Goal: Information Seeking & Learning: Learn about a topic

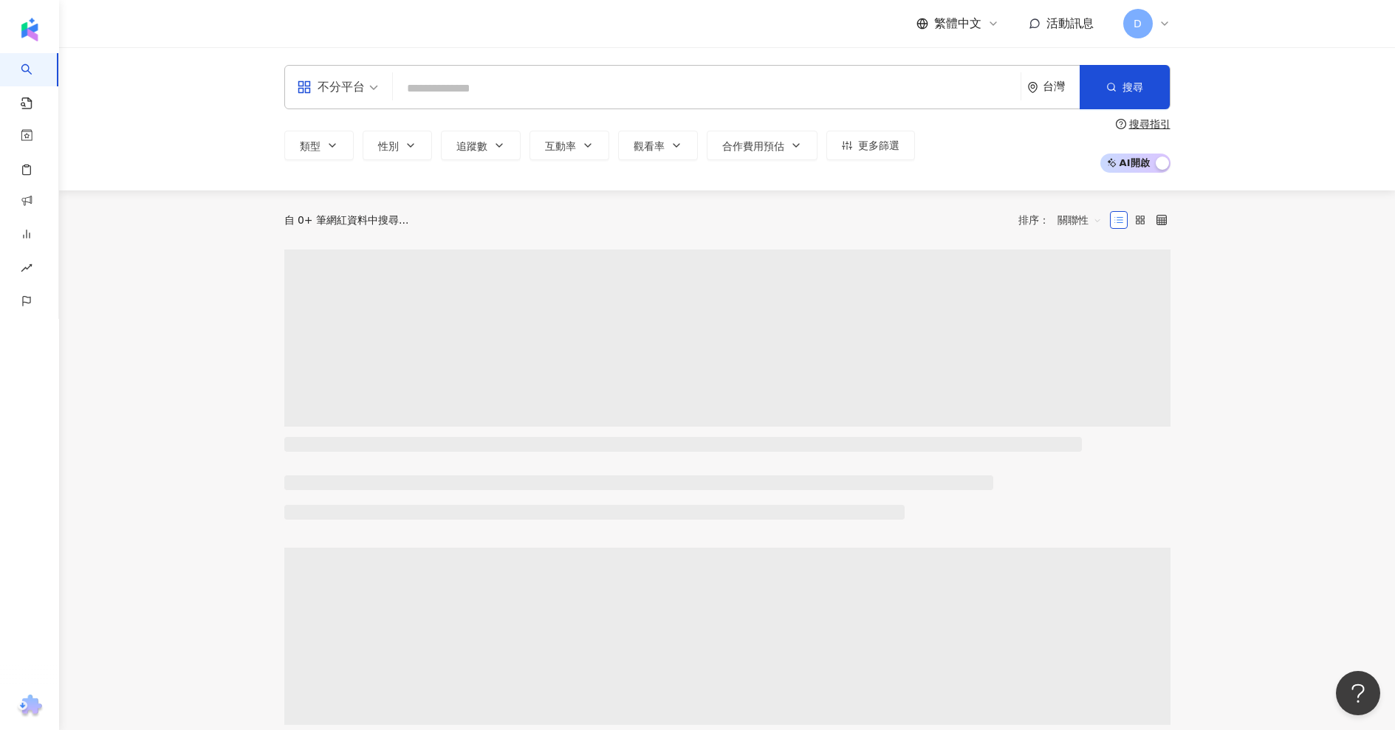
click at [528, 79] on input "search" at bounding box center [707, 89] width 616 height 28
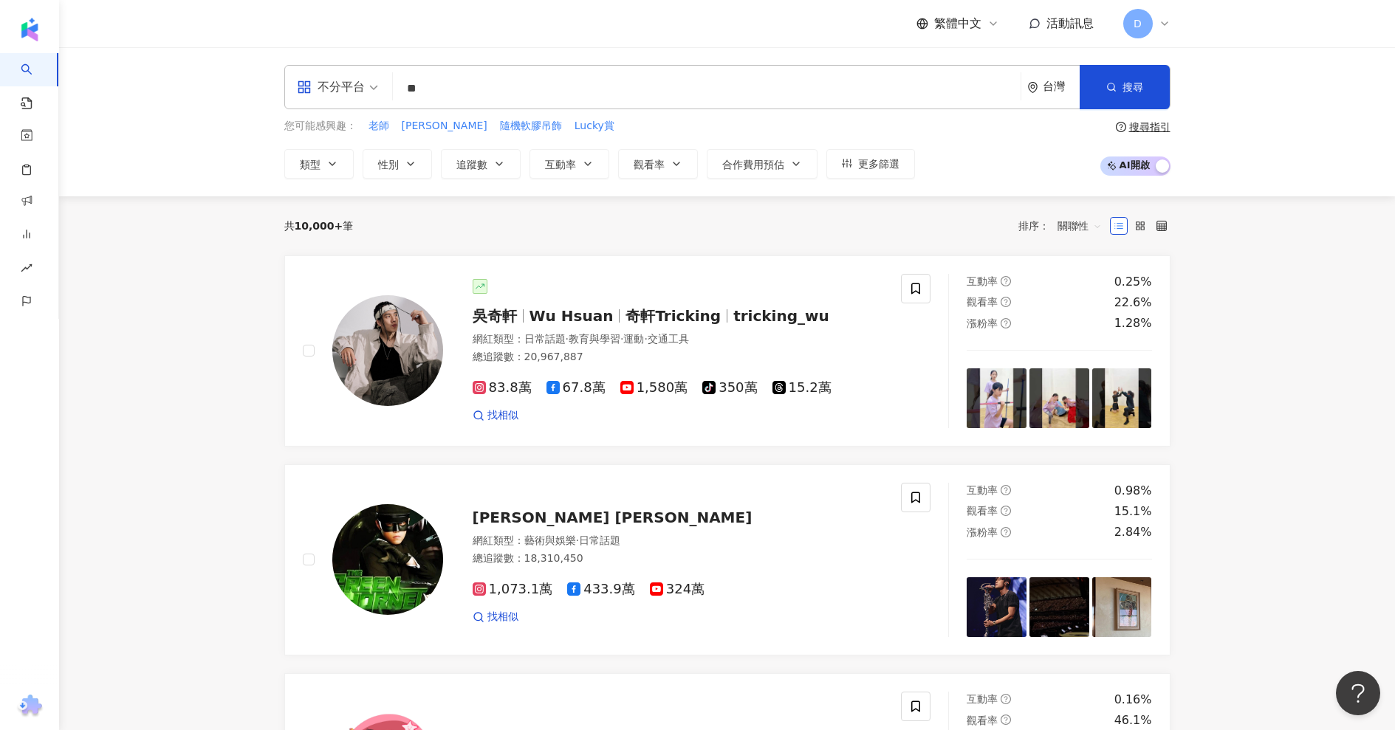
type input "**"
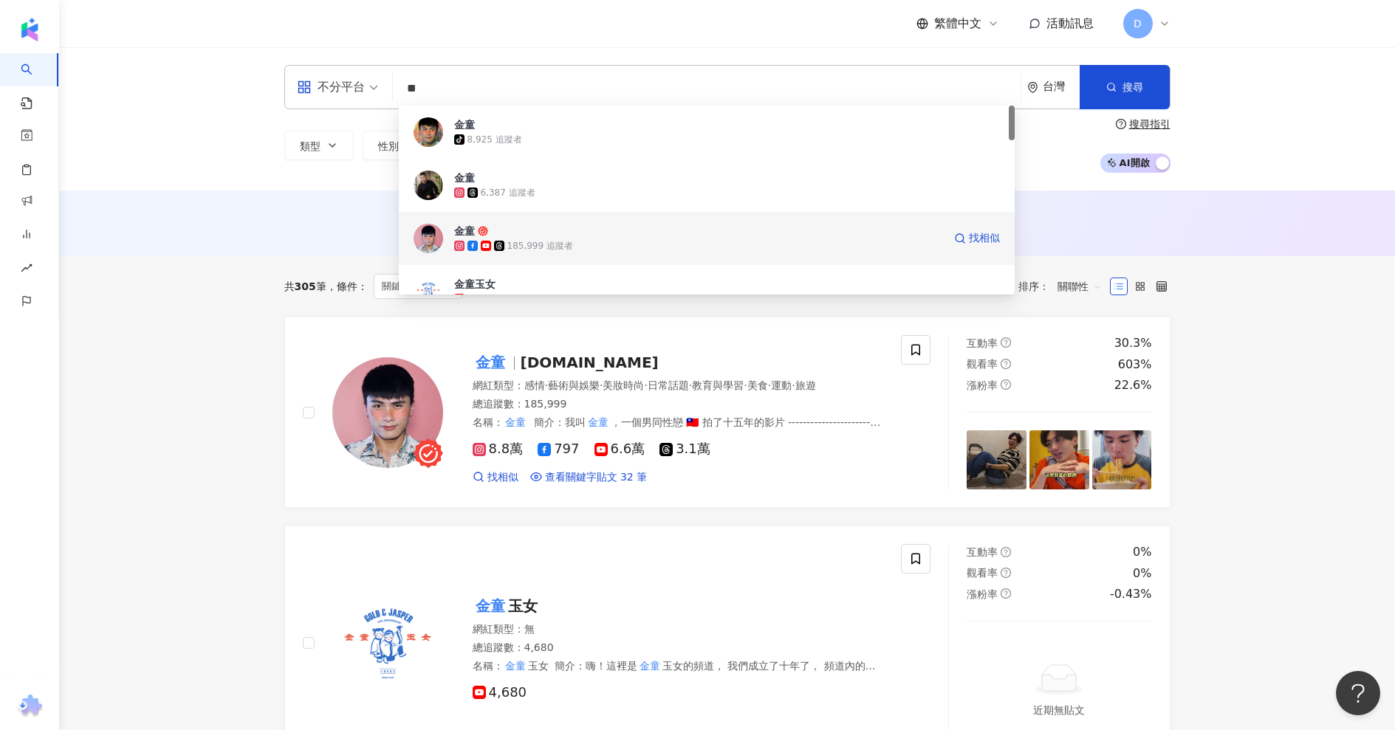
click at [564, 250] on div "185,999 追蹤者" at bounding box center [540, 246] width 66 height 13
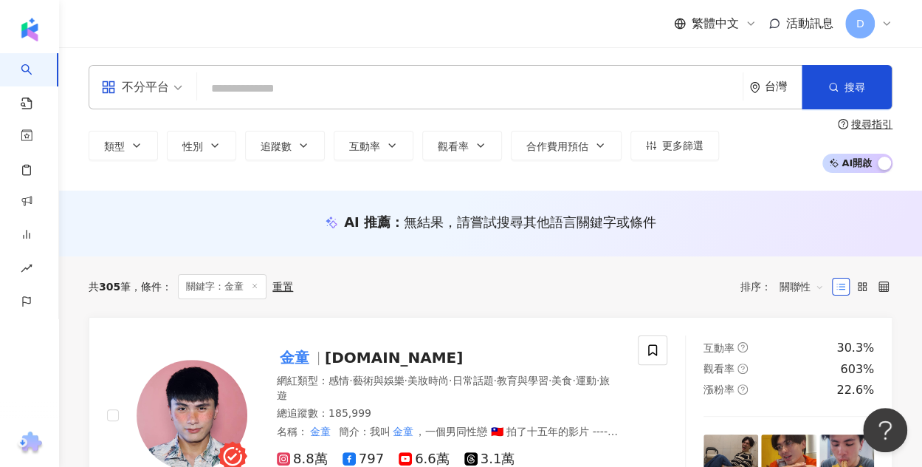
click at [448, 74] on div "不分平台 台灣 搜尋 600600b8-0167-4184-b4aa-780c573f2021 金童 tiktok-icon 8,925 追蹤者 金童 6,3…" at bounding box center [491, 87] width 804 height 44
click at [441, 86] on input "search" at bounding box center [470, 89] width 534 height 28
paste input "**********"
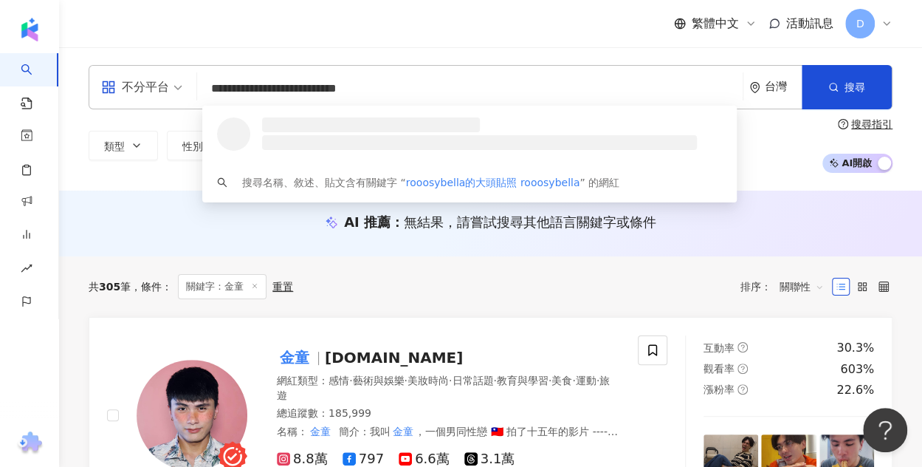
drag, startPoint x: 441, startPoint y: 87, endPoint x: 281, endPoint y: 90, distance: 160.3
click at [281, 90] on input "**********" at bounding box center [470, 89] width 534 height 28
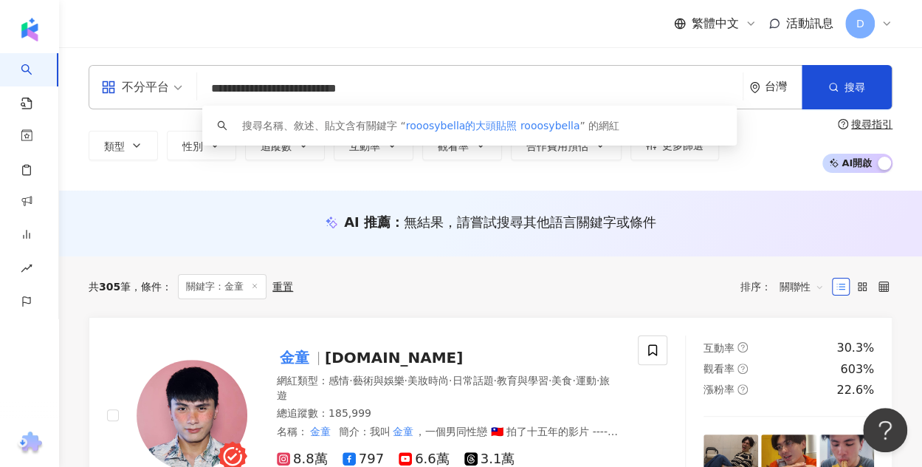
type input "**********"
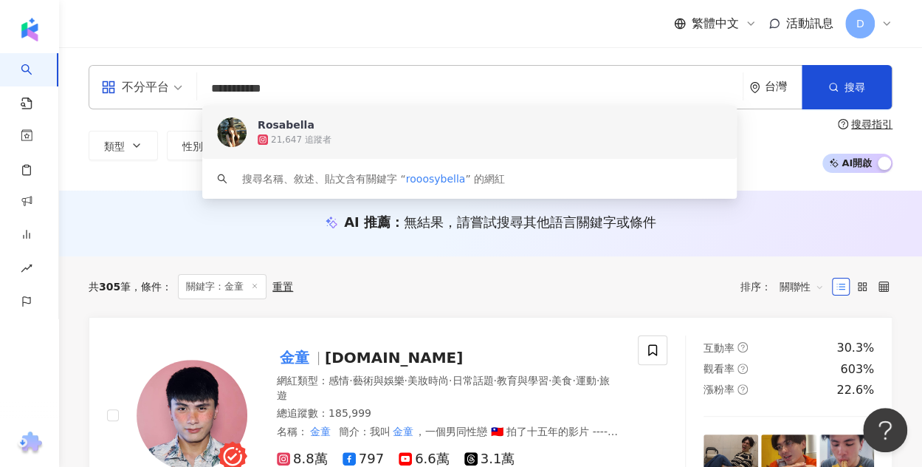
click at [408, 131] on span "Rosabella" at bounding box center [502, 124] width 489 height 15
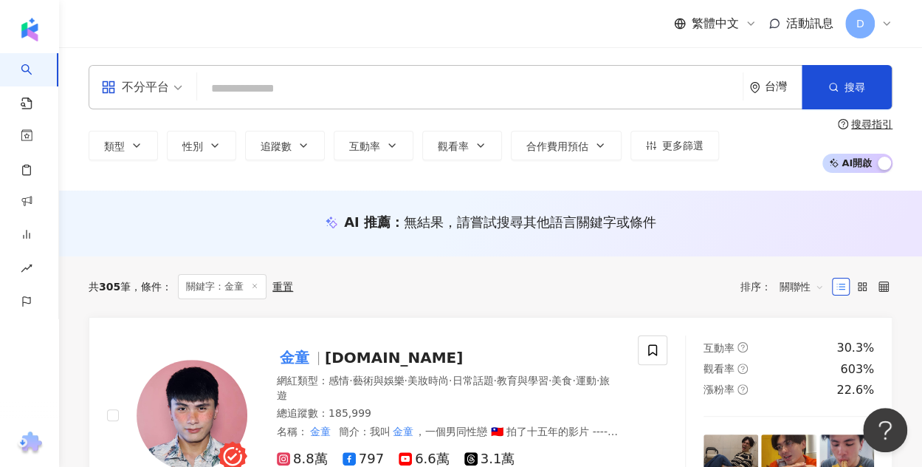
click at [417, 80] on input "search" at bounding box center [470, 89] width 534 height 28
paste input "**********"
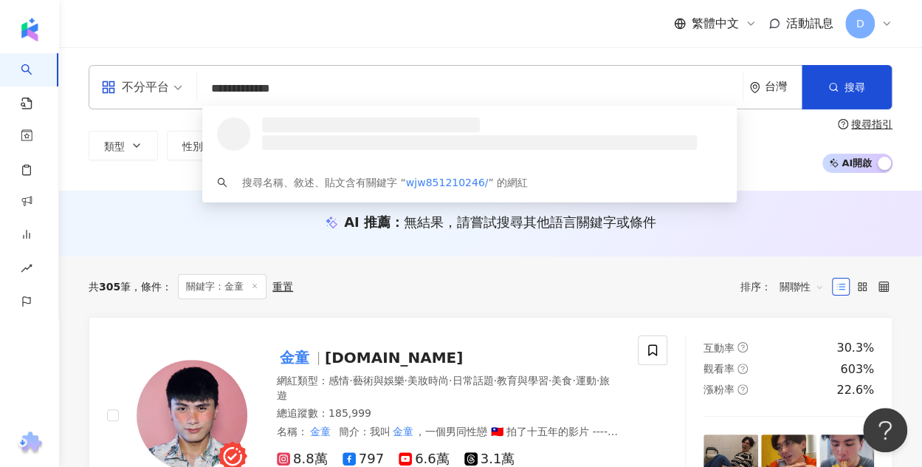
click at [341, 102] on input "**********" at bounding box center [470, 89] width 534 height 28
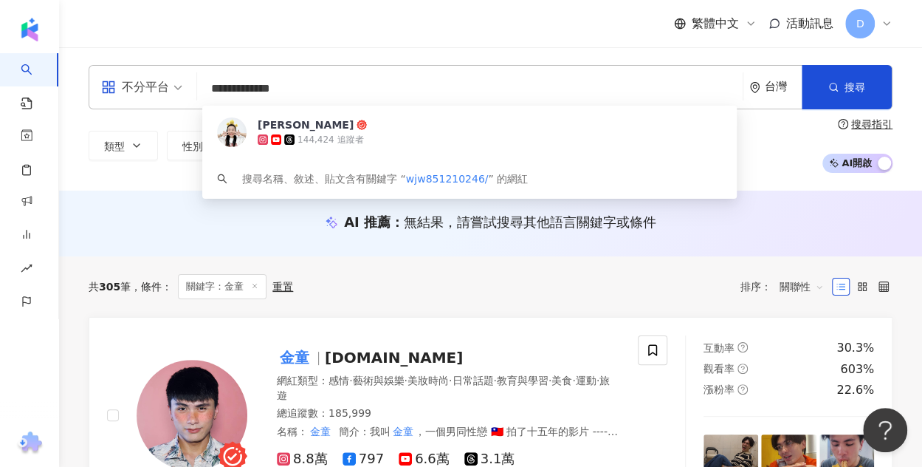
type input "**********"
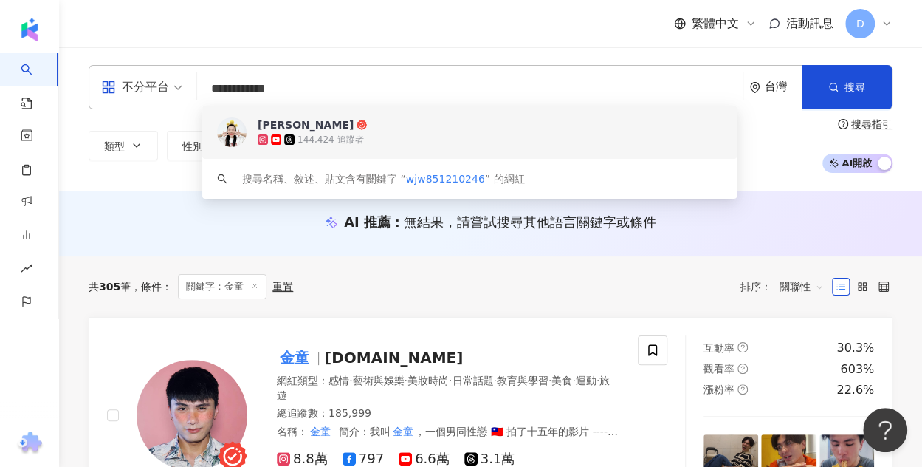
click at [338, 141] on div "144,424 追蹤者" at bounding box center [331, 140] width 66 height 13
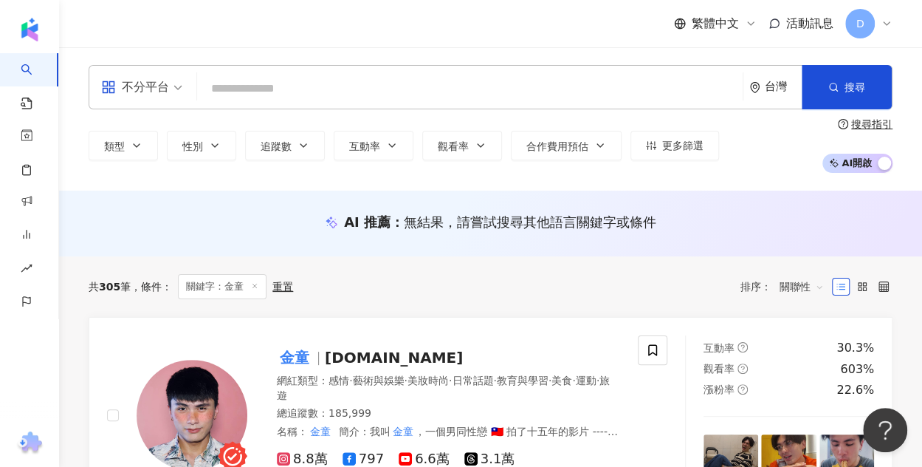
click at [268, 78] on input "search" at bounding box center [470, 89] width 534 height 28
paste input "**********"
type input "**********"
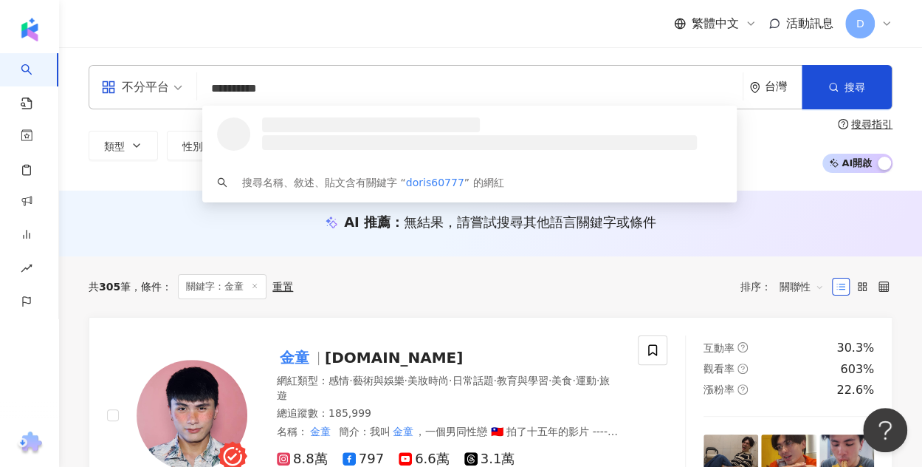
click at [336, 140] on li at bounding box center [479, 142] width 435 height 15
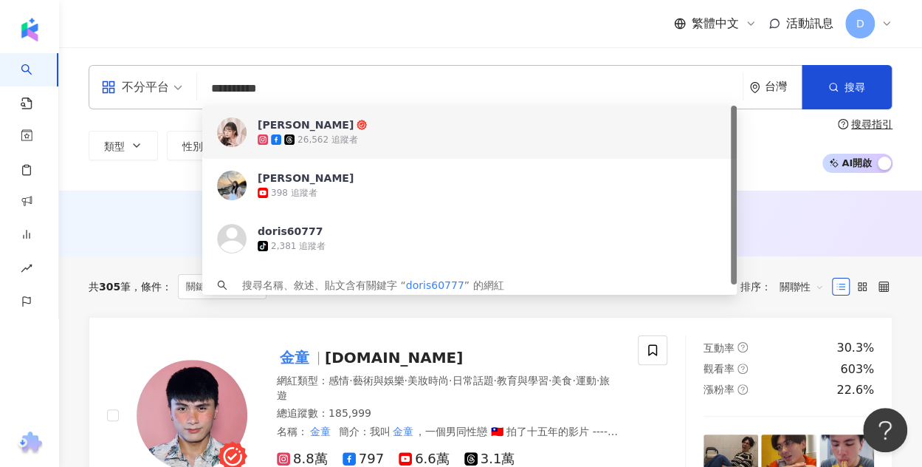
click at [334, 137] on div "26,562 追蹤者" at bounding box center [328, 140] width 61 height 13
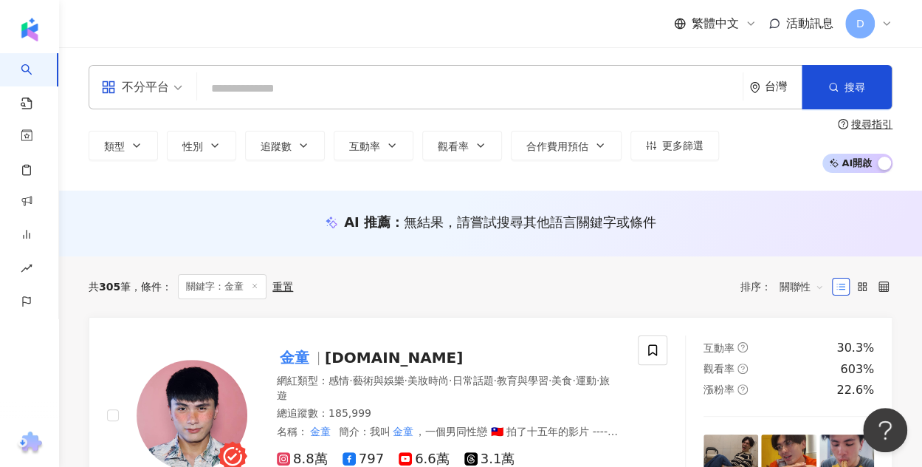
click at [321, 82] on input "search" at bounding box center [470, 89] width 534 height 28
paste input "********"
type input "********"
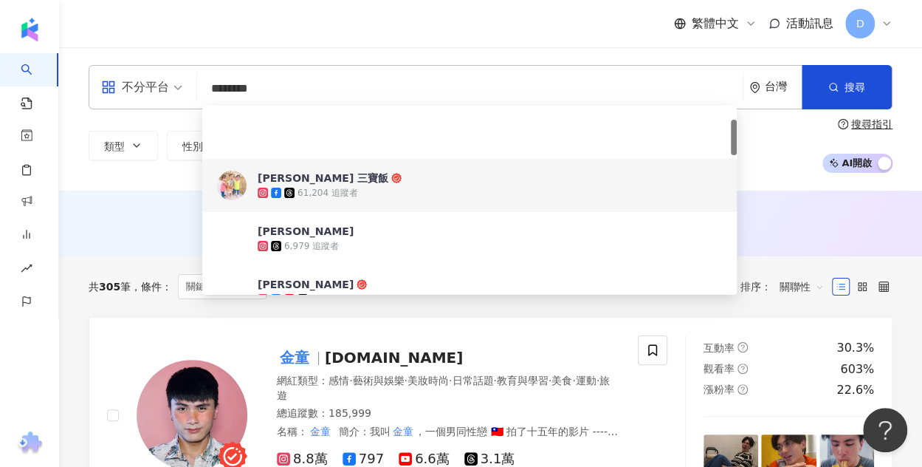
scroll to position [74, 0]
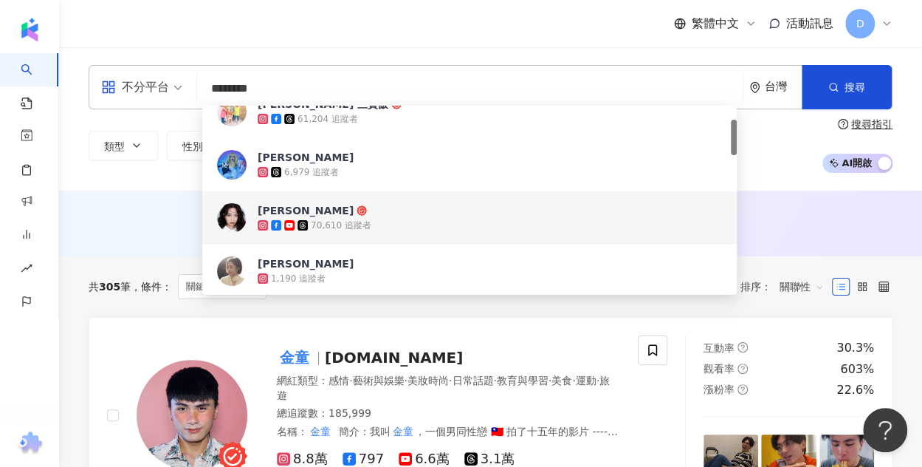
click at [353, 216] on span "[PERSON_NAME]" at bounding box center [502, 210] width 489 height 15
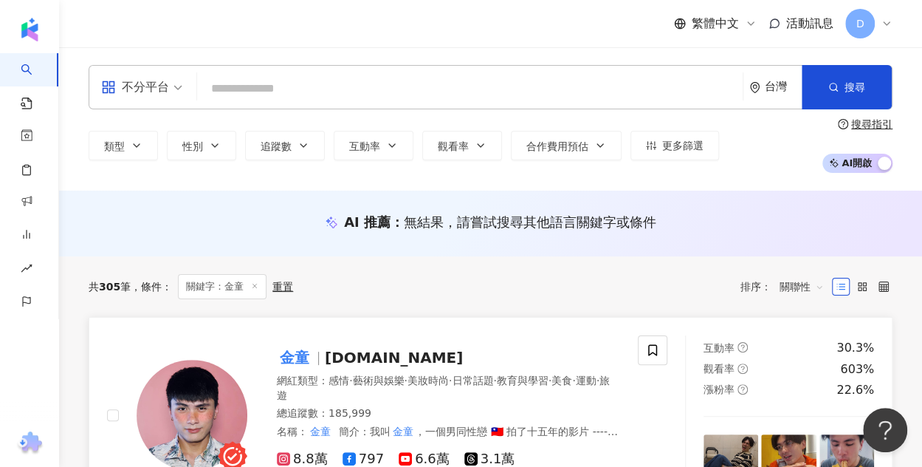
click at [366, 354] on span "made.with.gold" at bounding box center [394, 358] width 138 height 18
click at [337, 87] on input "search" at bounding box center [470, 89] width 534 height 28
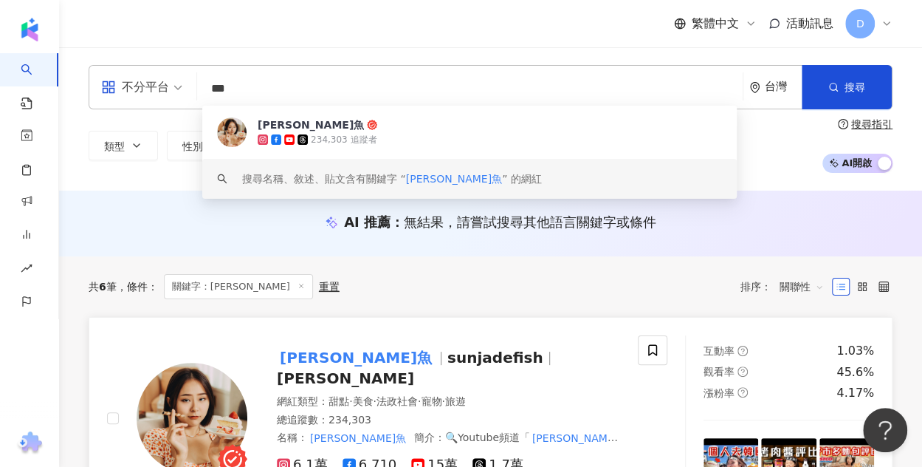
type input "***"
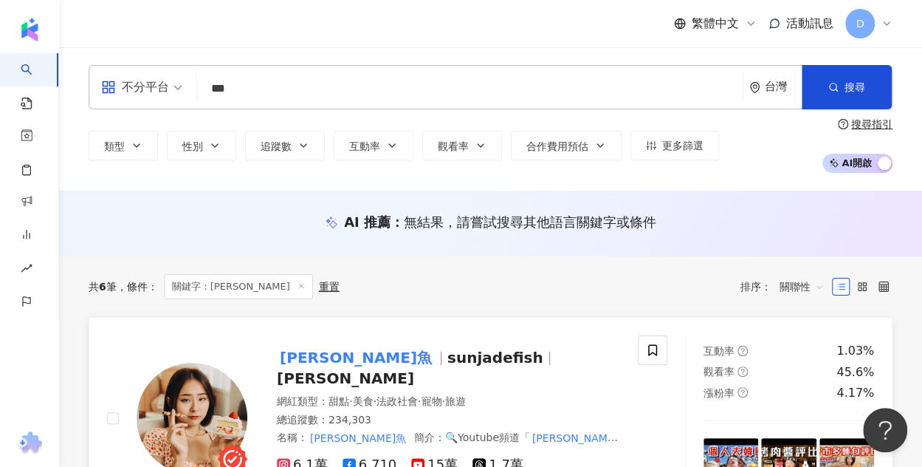
click at [448, 366] on span "sunjadefish" at bounding box center [496, 358] width 96 height 18
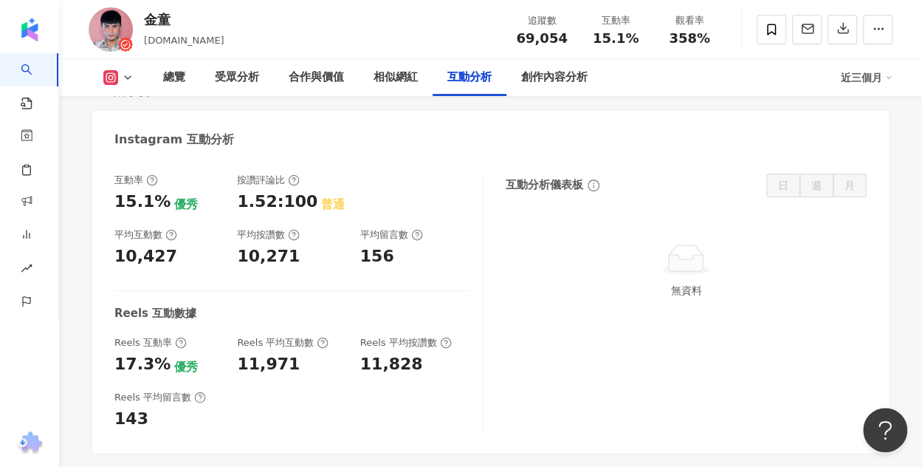
scroll to position [2867, 0]
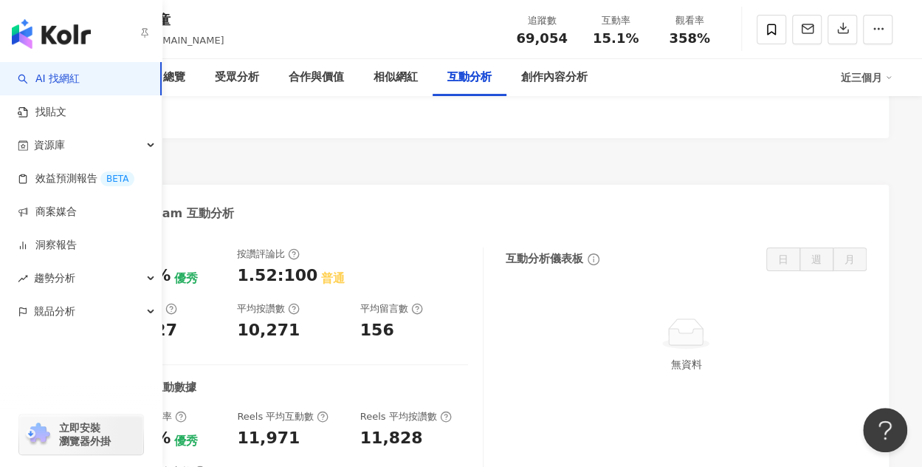
click at [32, 75] on link "AI 找網紅" at bounding box center [49, 79] width 62 height 15
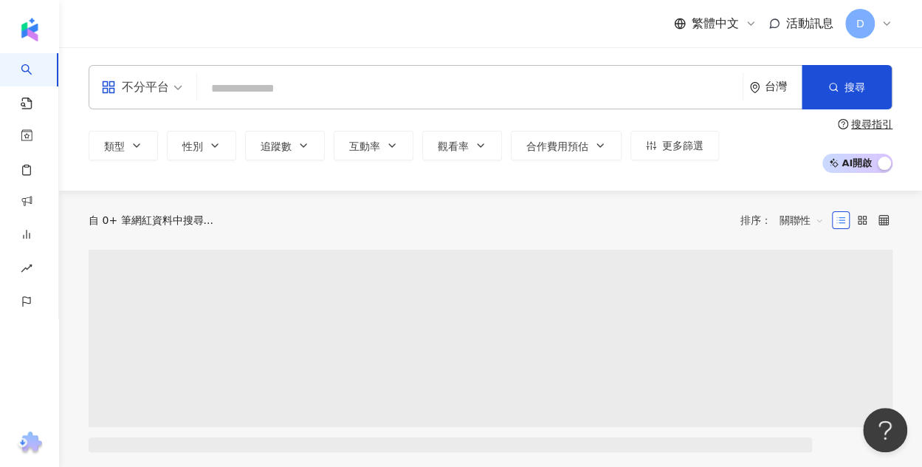
click at [258, 87] on input "search" at bounding box center [470, 89] width 534 height 28
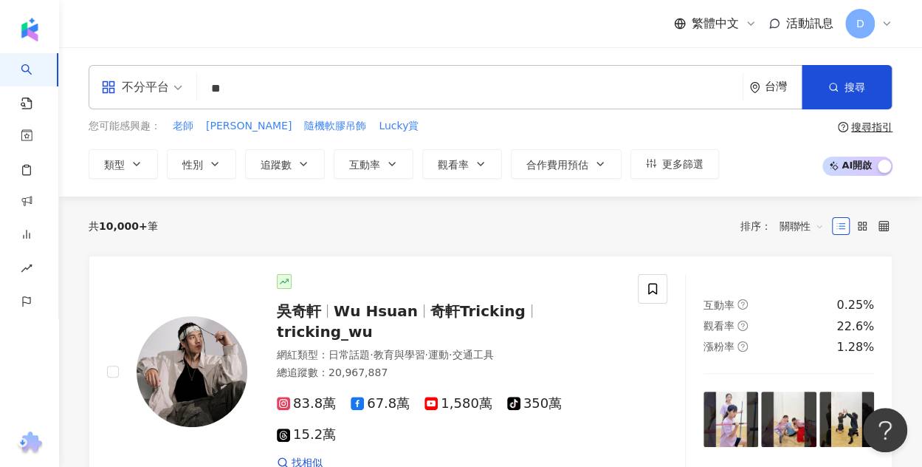
type input "*"
type input "**"
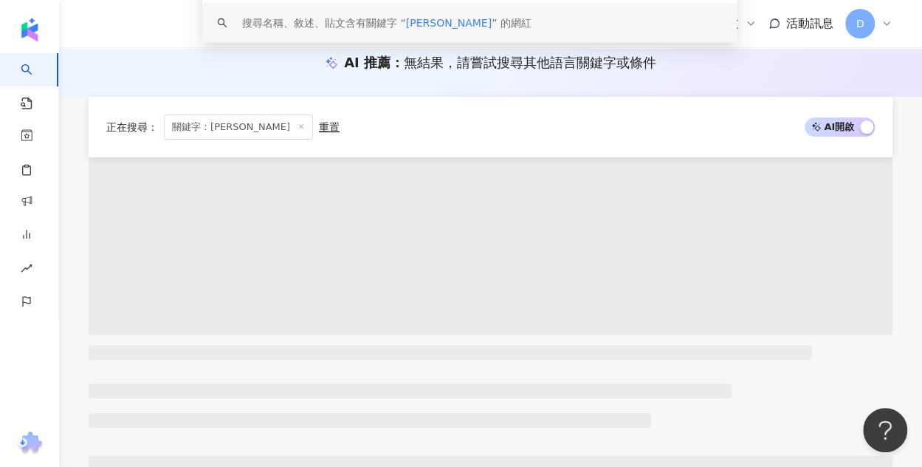
scroll to position [222, 0]
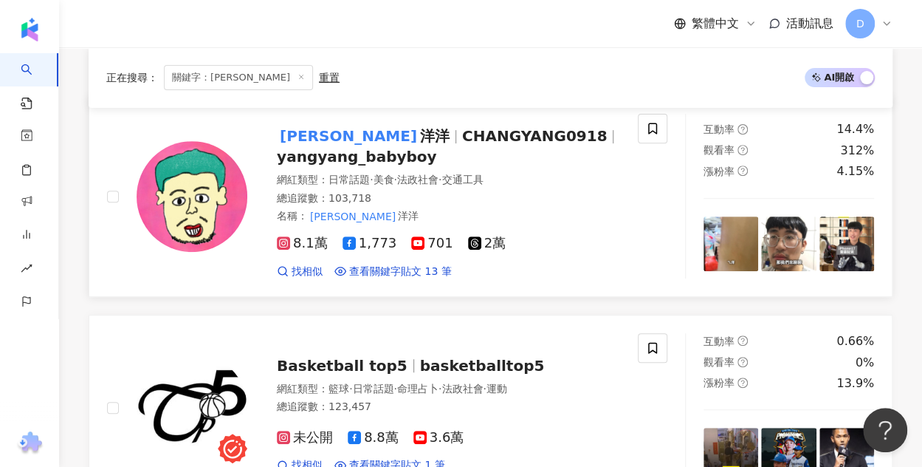
click at [462, 127] on span "CHANGYANG0918" at bounding box center [534, 136] width 145 height 18
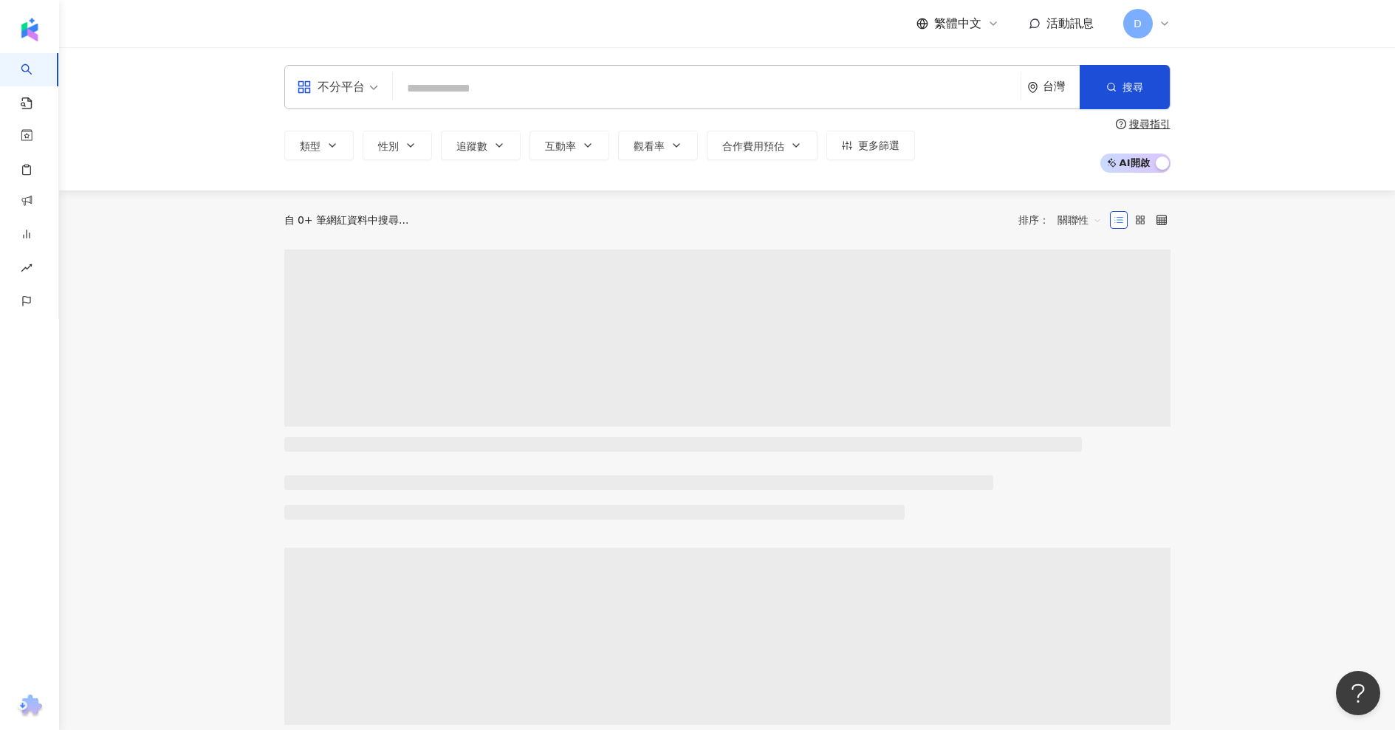
click at [487, 92] on input "search" at bounding box center [707, 89] width 616 height 28
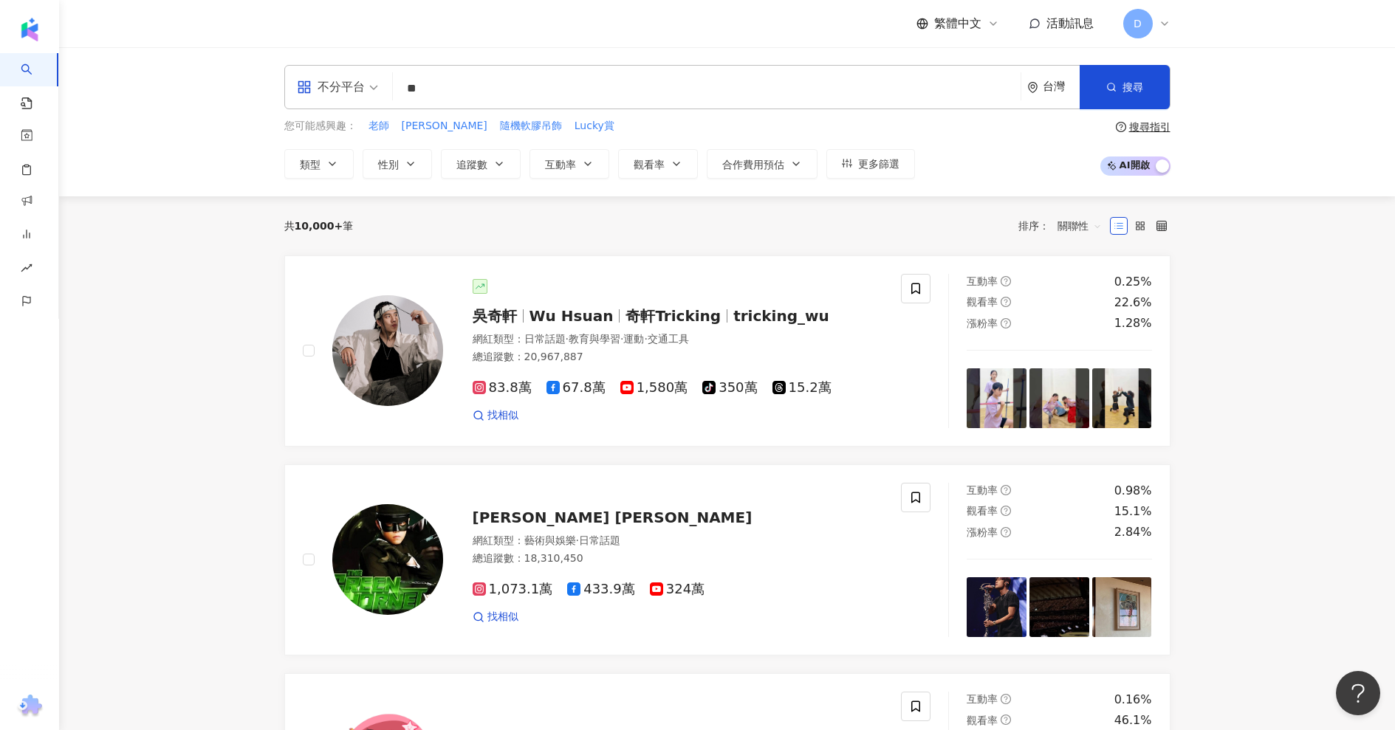
type input "*"
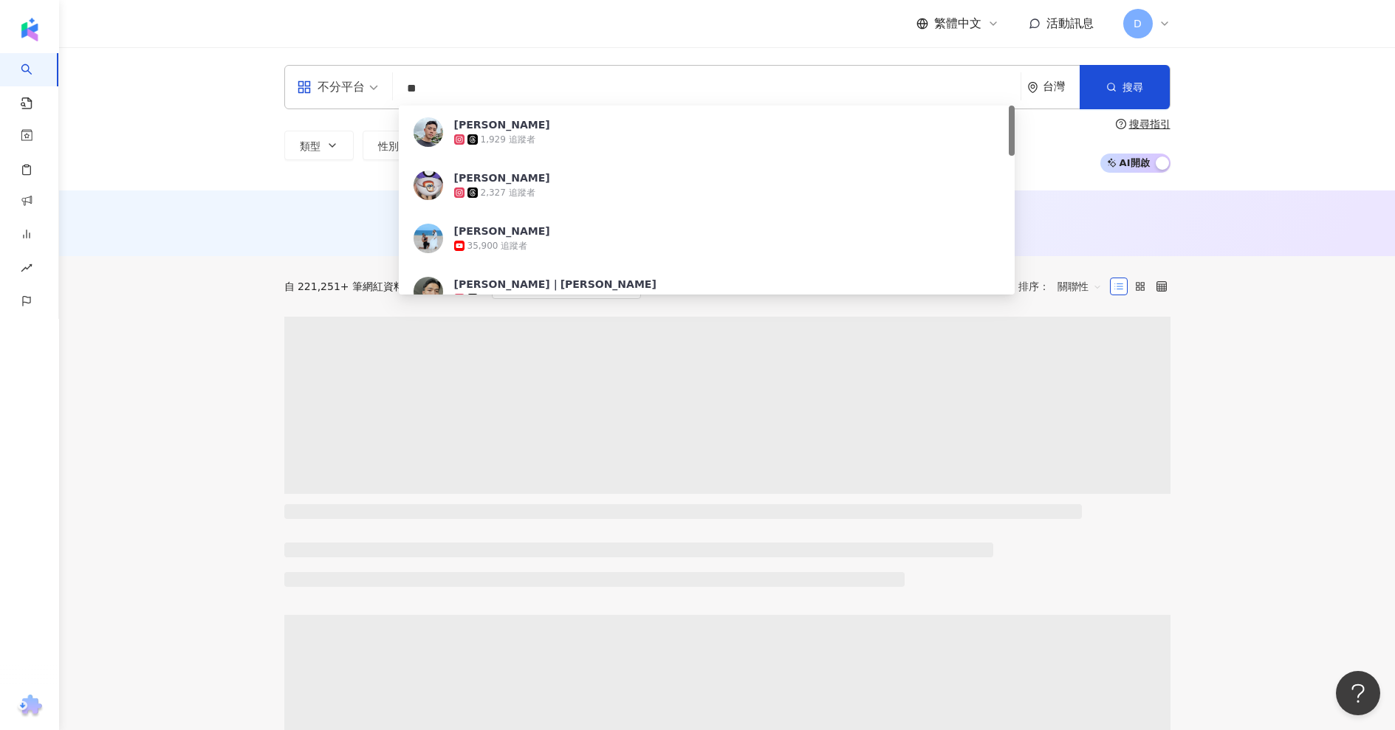
click at [542, 83] on input "**" at bounding box center [707, 89] width 616 height 28
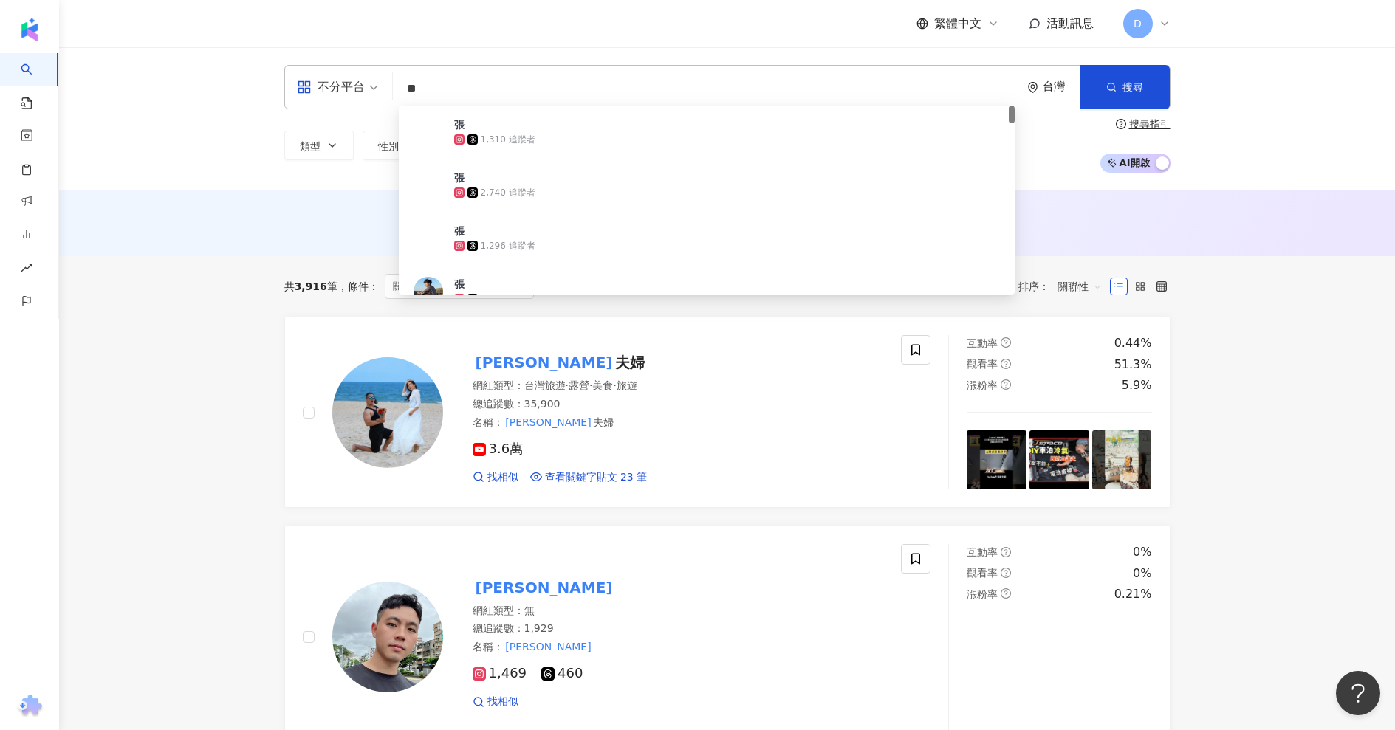
type input "**"
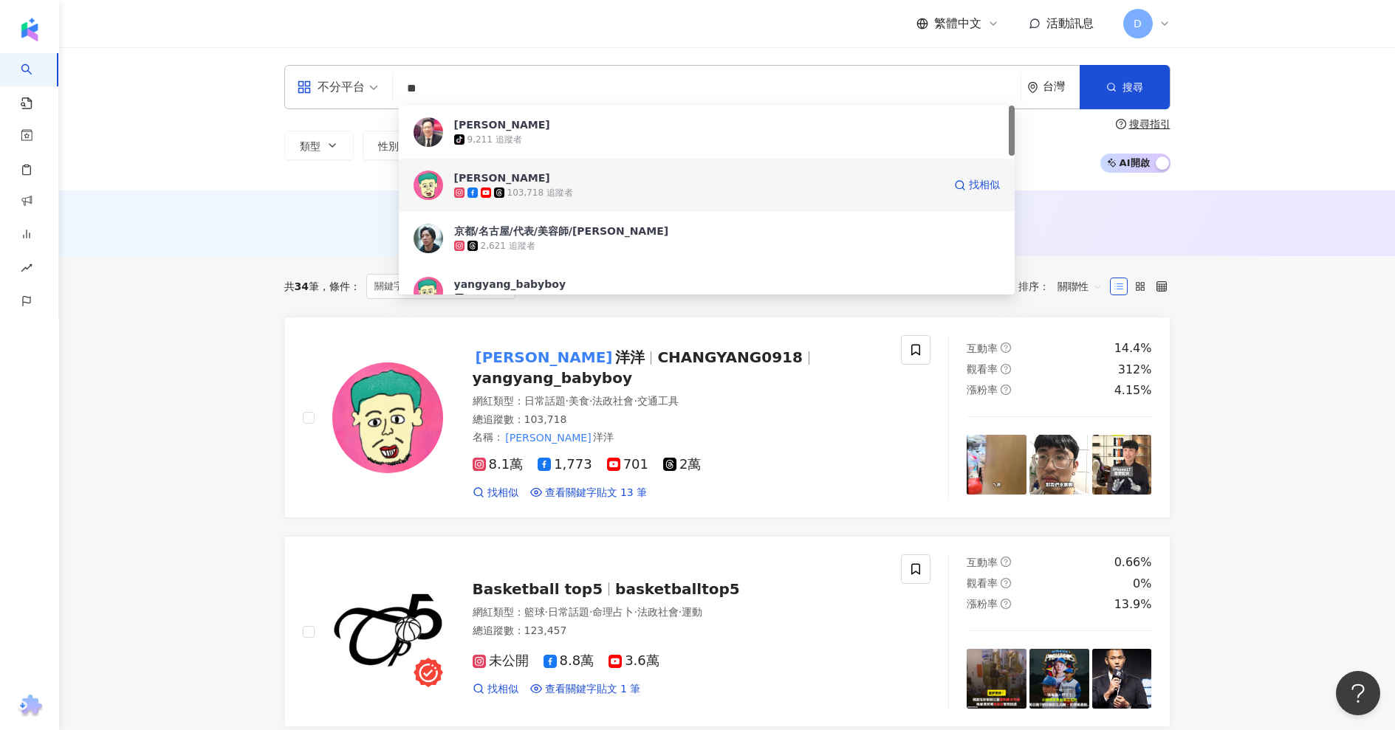
click at [633, 189] on div "103,718 追蹤者" at bounding box center [698, 192] width 489 height 15
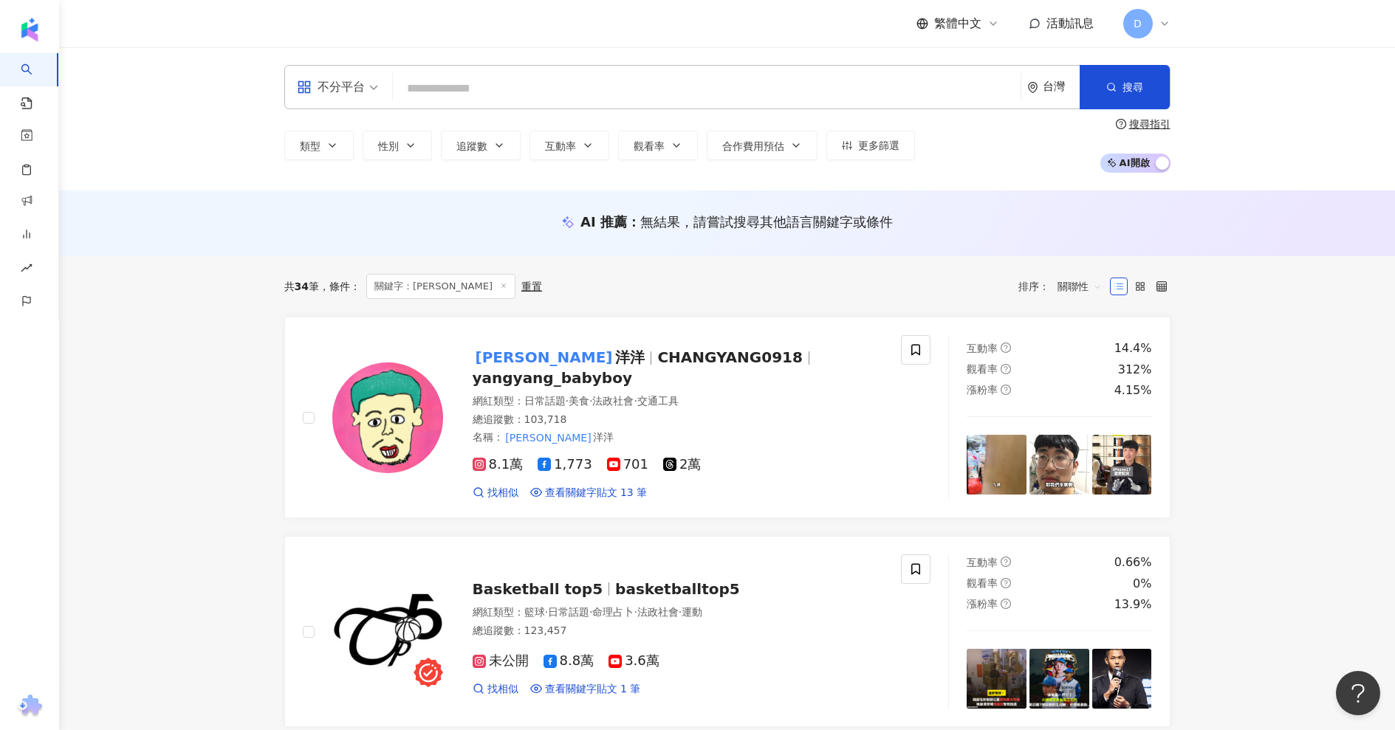
click at [518, 92] on input "search" at bounding box center [707, 89] width 616 height 28
paste input "*********"
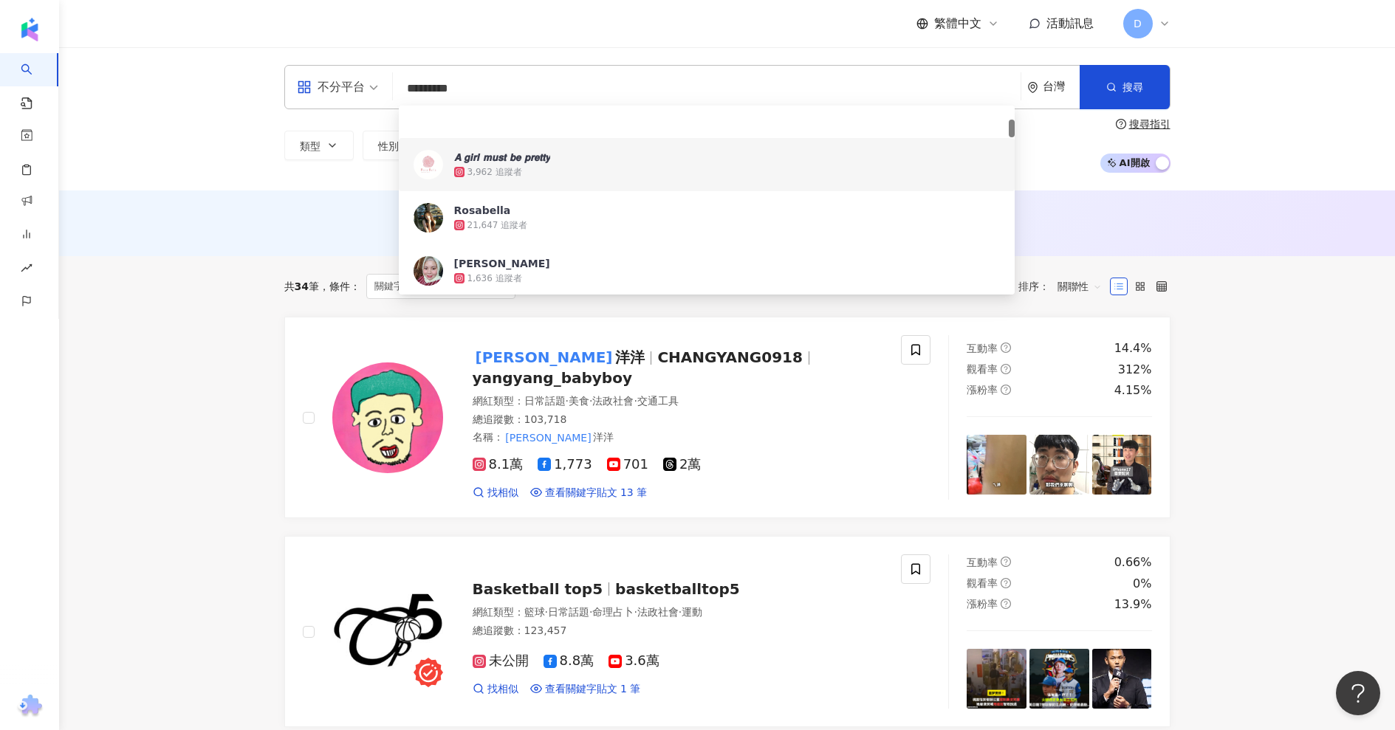
scroll to position [148, 0]
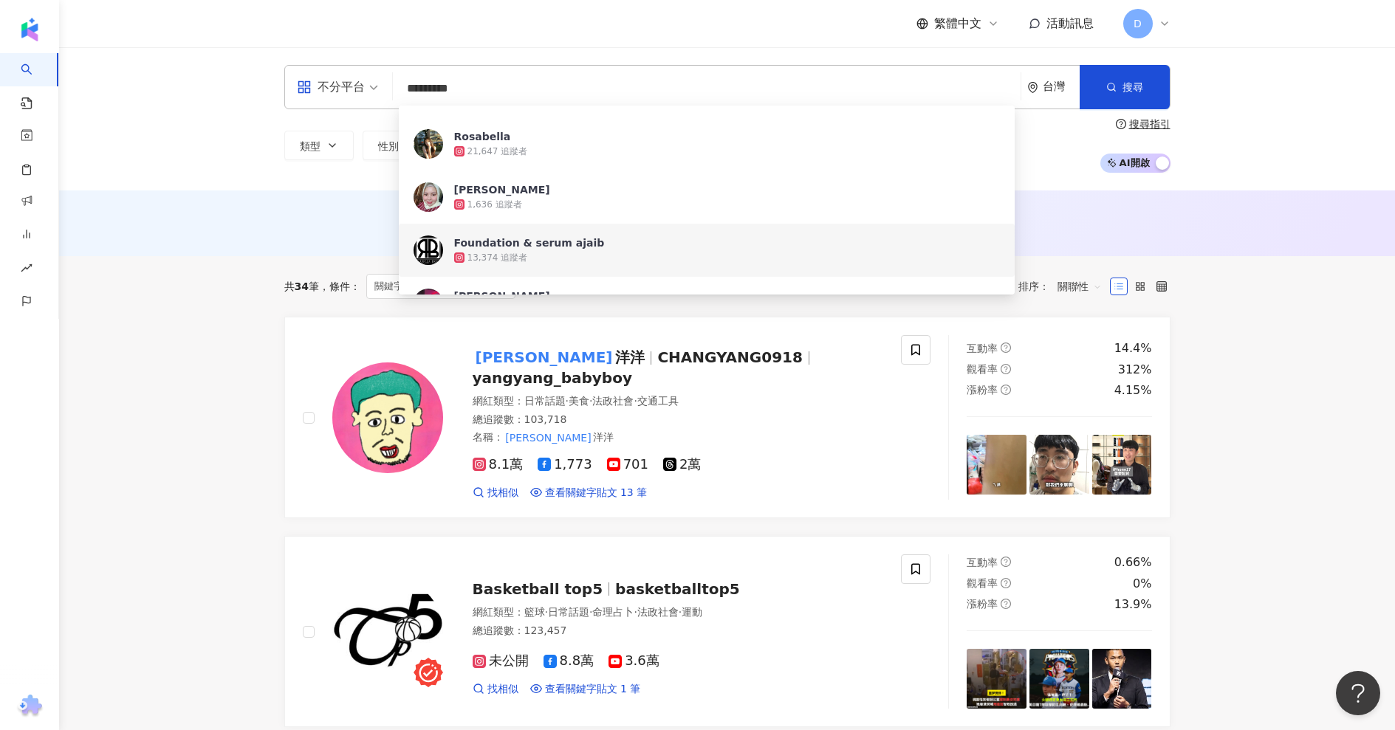
type input "*********"
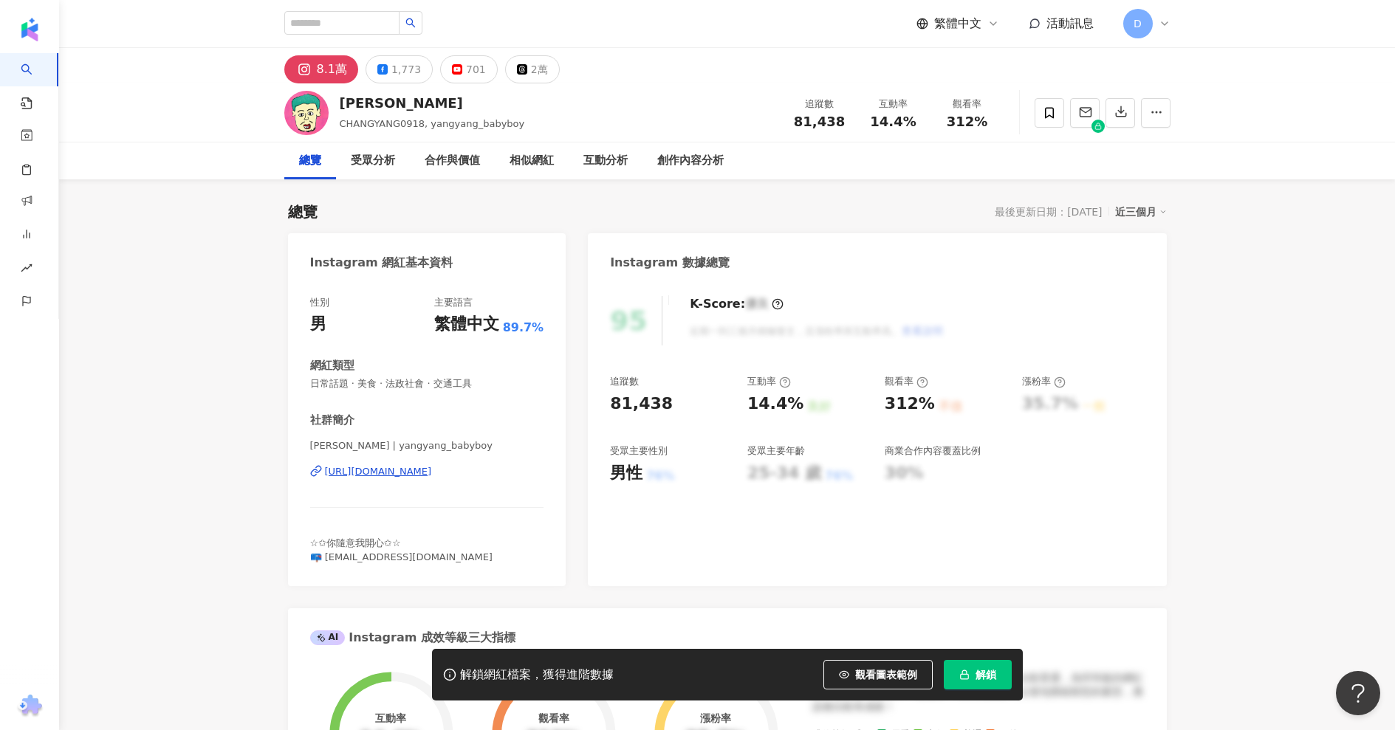
click at [985, 673] on span "解鎖" at bounding box center [986, 675] width 21 height 12
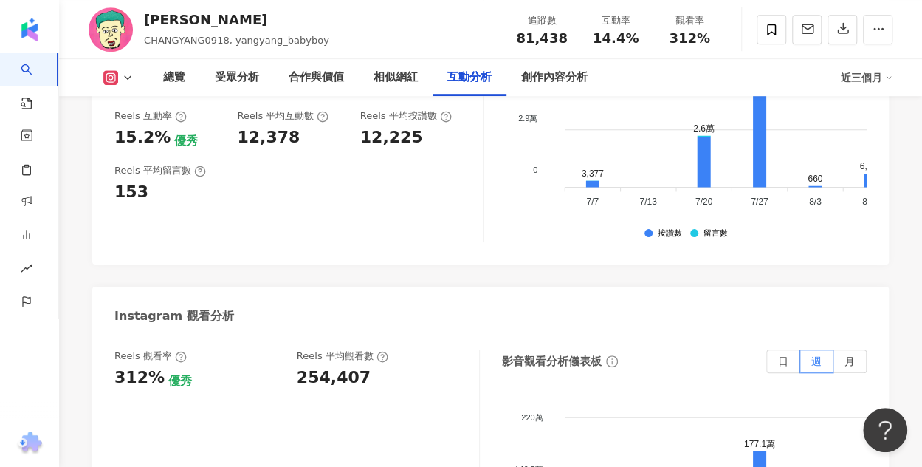
scroll to position [3102, 0]
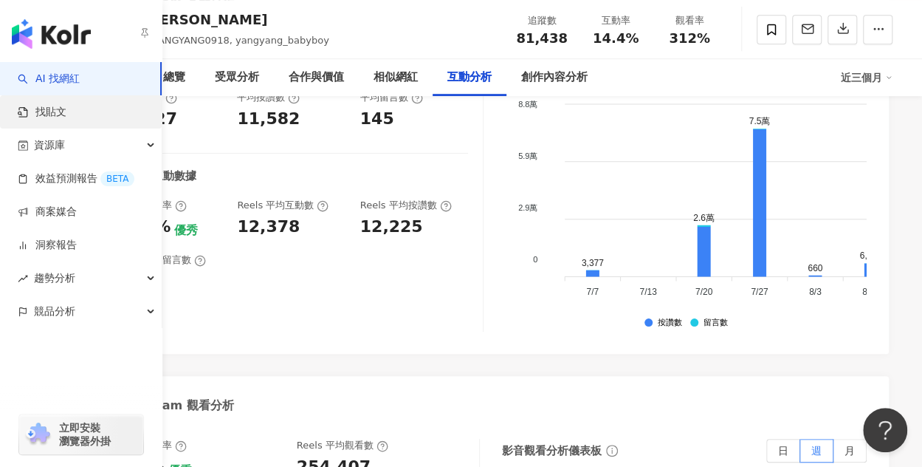
click at [47, 120] on link "找貼文" at bounding box center [42, 112] width 49 height 15
click at [78, 81] on link "AI 找網紅" at bounding box center [49, 79] width 62 height 15
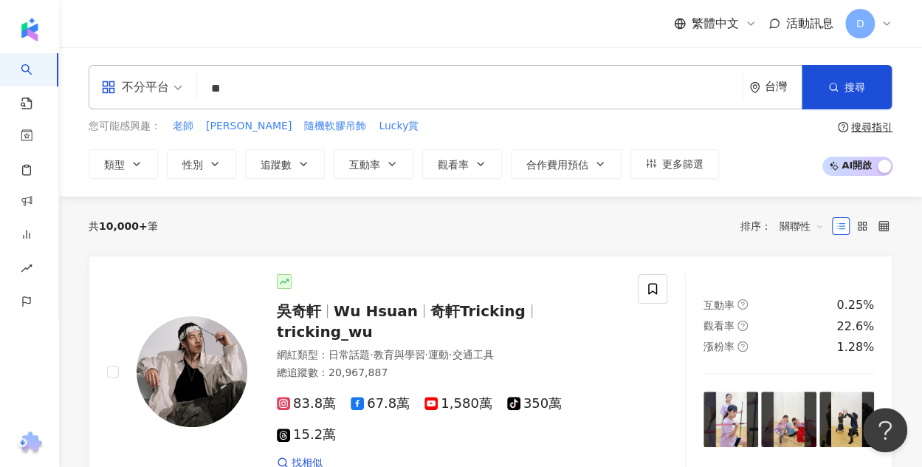
type input "*"
type input "***"
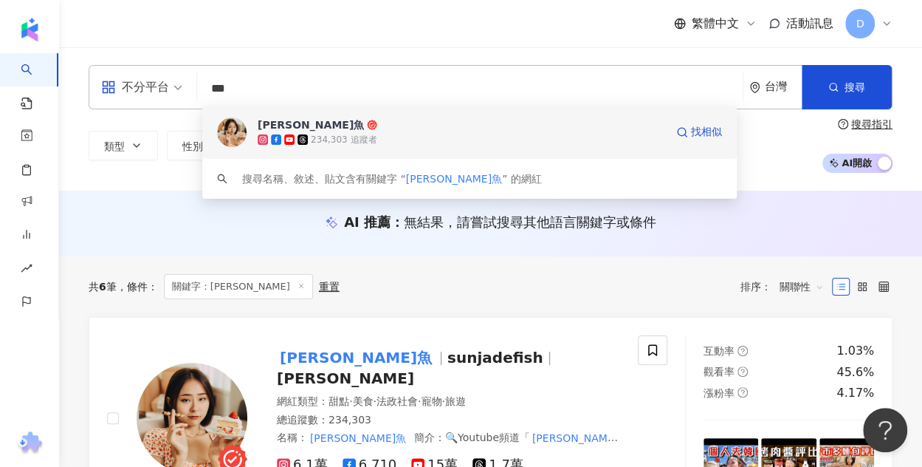
click at [423, 145] on div "234,303 追蹤者" at bounding box center [462, 139] width 408 height 15
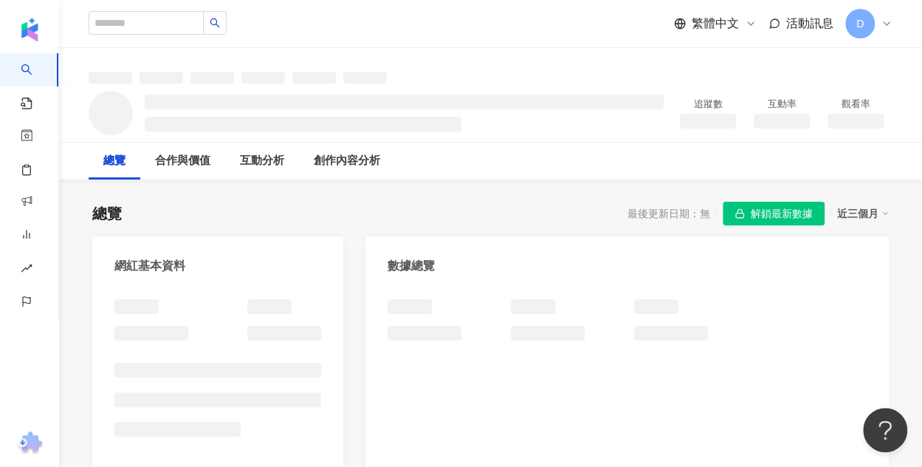
click at [806, 214] on span "解鎖最新數據" at bounding box center [782, 214] width 62 height 24
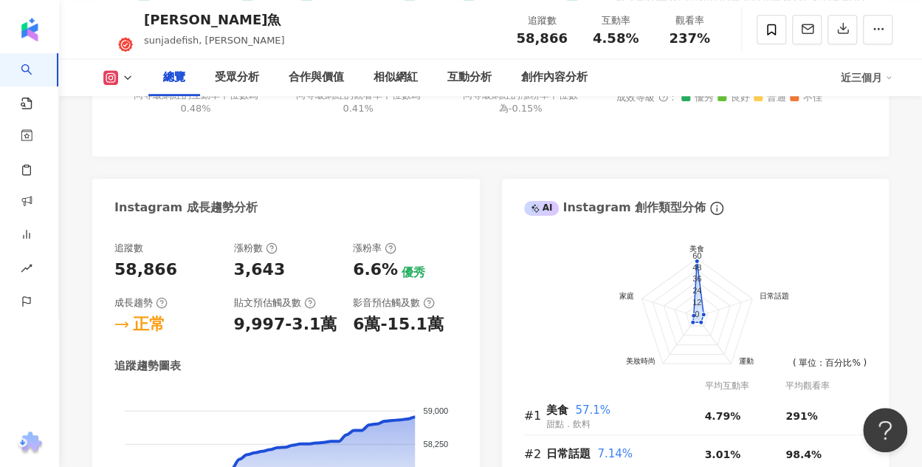
scroll to position [956, 0]
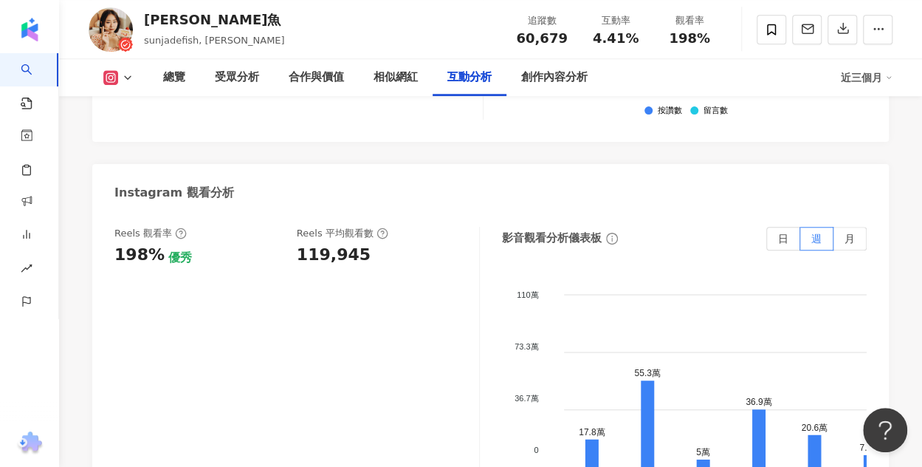
scroll to position [3230, 0]
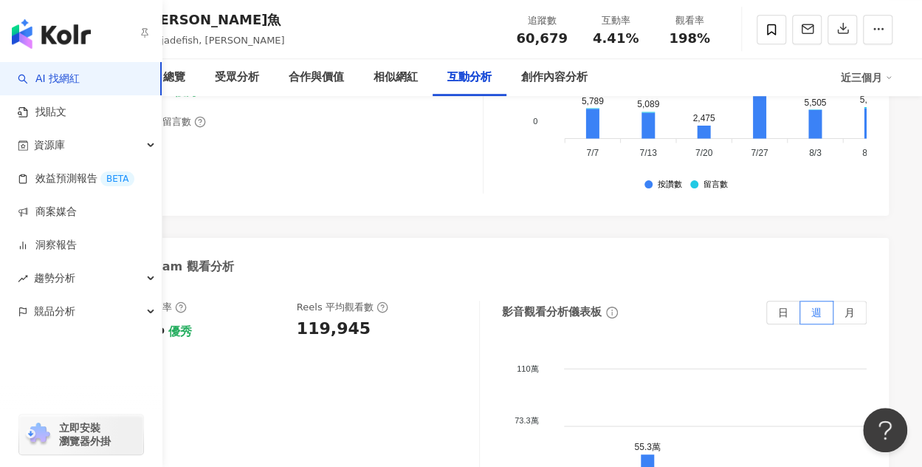
click at [35, 75] on link "AI 找網紅" at bounding box center [49, 79] width 62 height 15
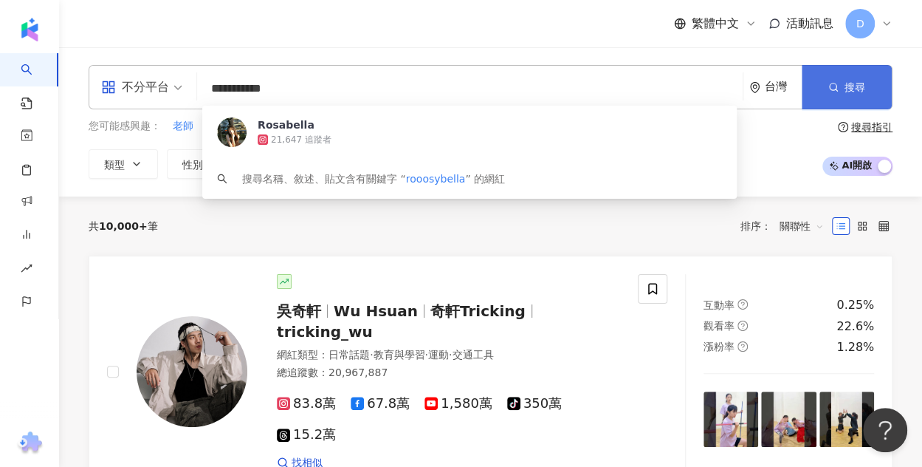
type input "**********"
click at [861, 87] on span "搜尋" at bounding box center [855, 87] width 21 height 12
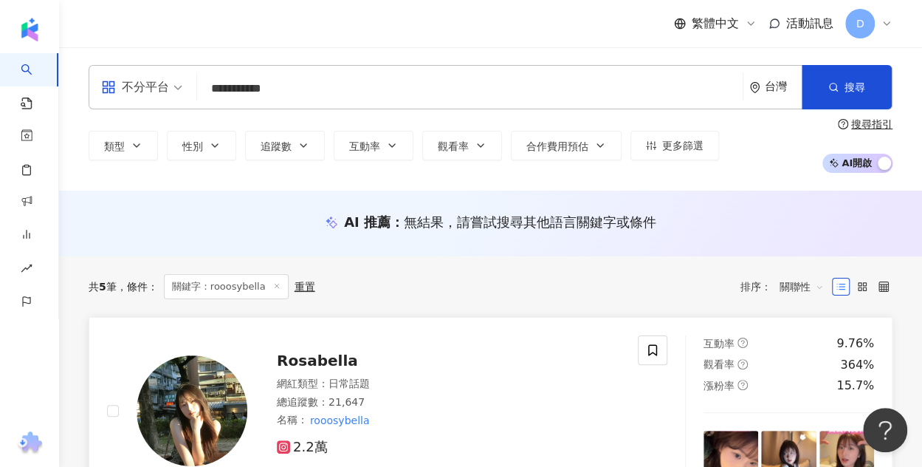
click at [502, 381] on div "網紅類型 ： 日常話題" at bounding box center [448, 384] width 343 height 15
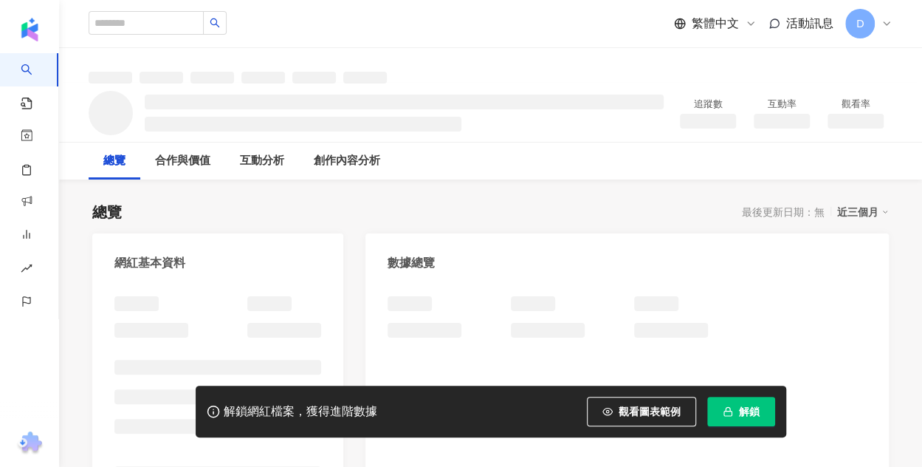
click at [722, 411] on button "解鎖" at bounding box center [741, 412] width 68 height 30
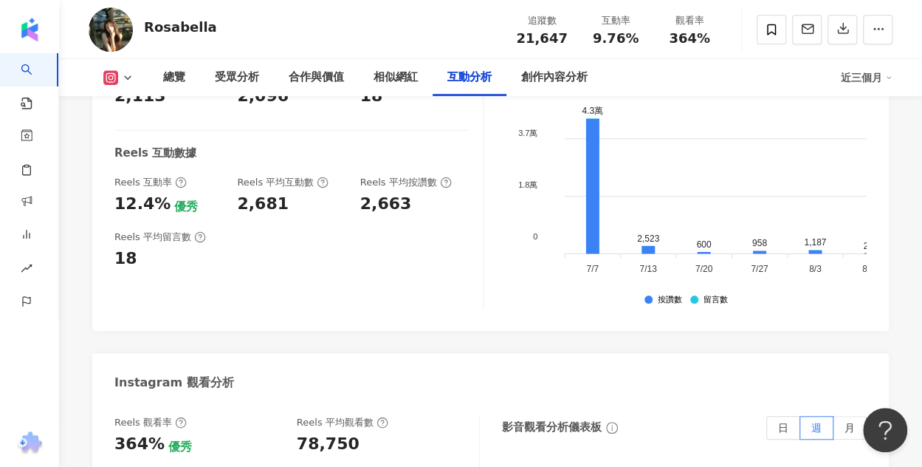
scroll to position [3102, 0]
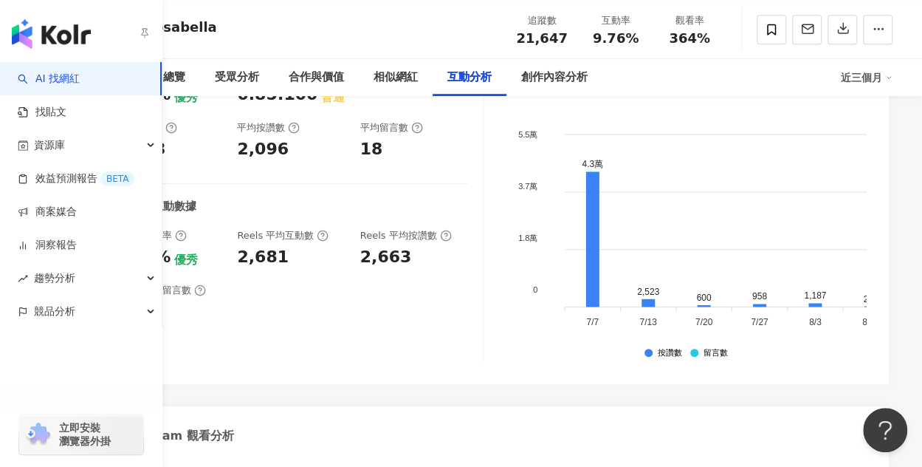
click at [22, 83] on link "AI 找網紅" at bounding box center [49, 79] width 62 height 15
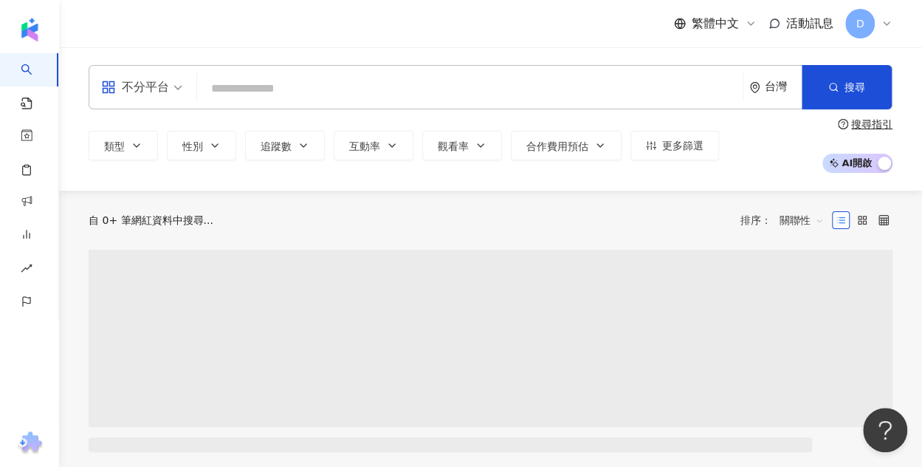
click at [238, 92] on input "search" at bounding box center [470, 89] width 534 height 28
type input "**********"
click at [865, 89] on span "搜尋" at bounding box center [855, 87] width 21 height 12
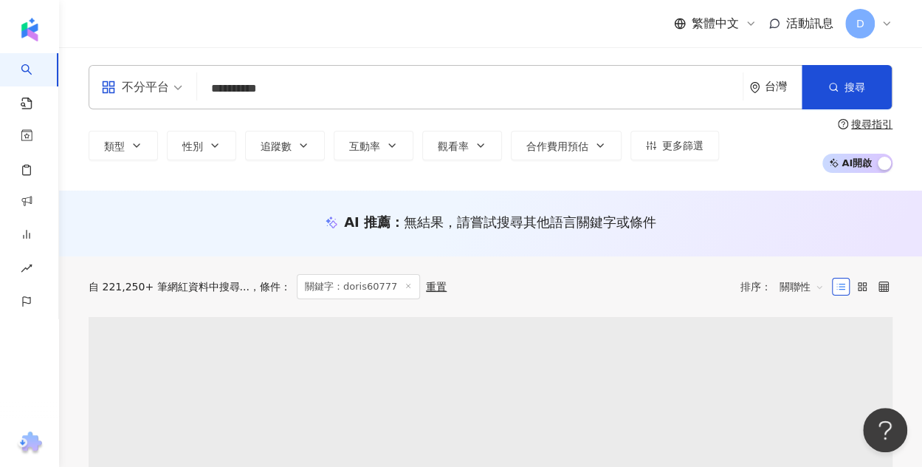
scroll to position [148, 0]
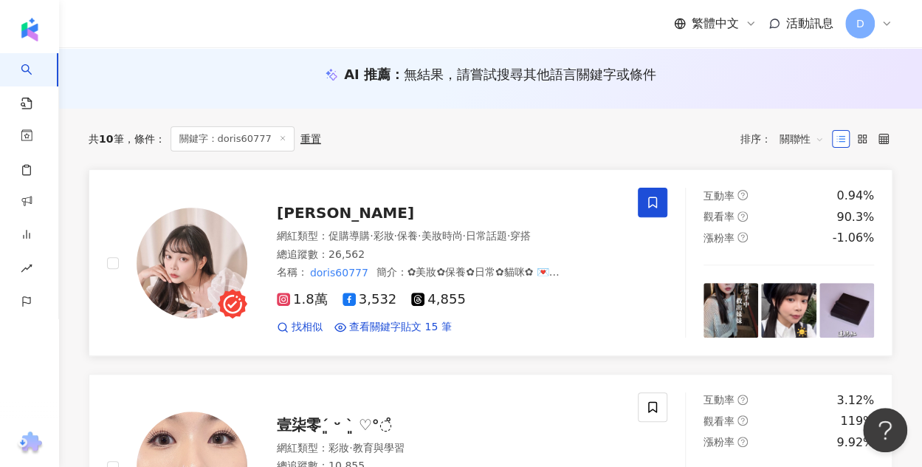
click at [316, 206] on span "[PERSON_NAME]" at bounding box center [345, 213] width 137 height 18
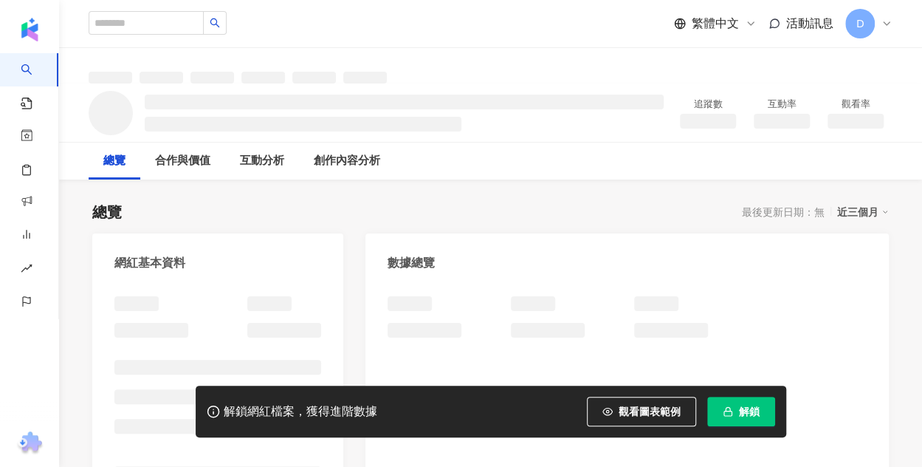
click at [733, 411] on button "解鎖" at bounding box center [741, 412] width 68 height 30
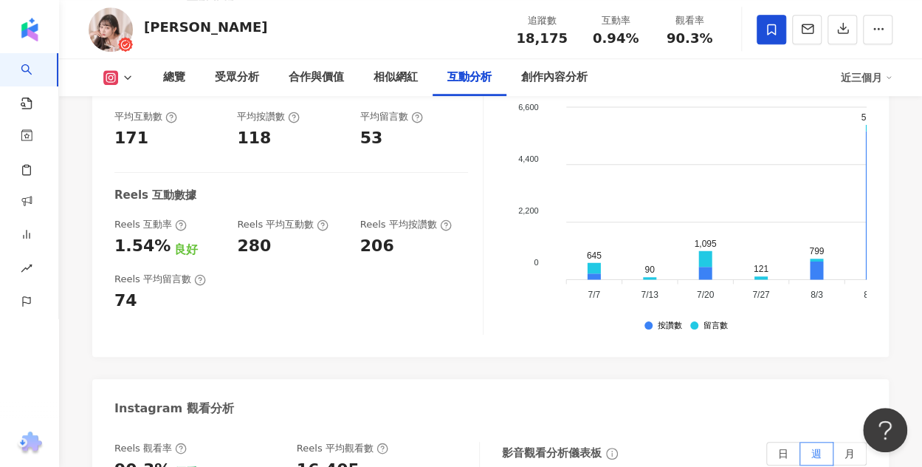
scroll to position [3323, 0]
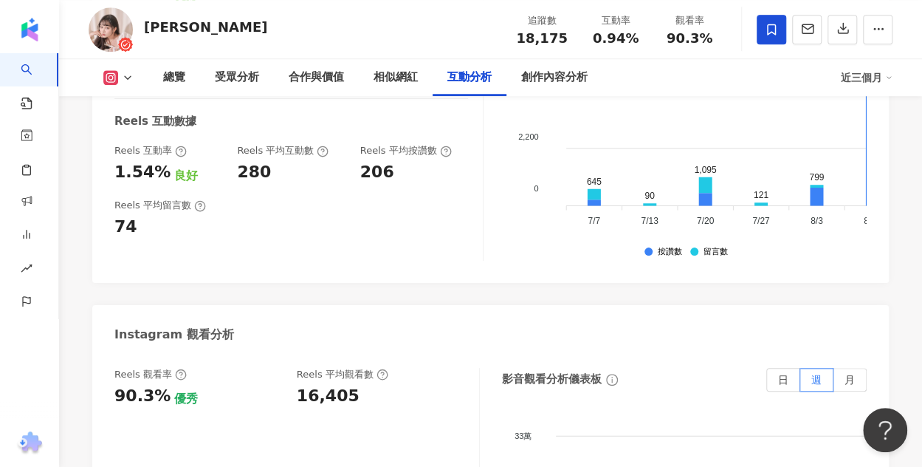
click at [30, 75] on link "AI 找網紅" at bounding box center [36, 82] width 30 height 58
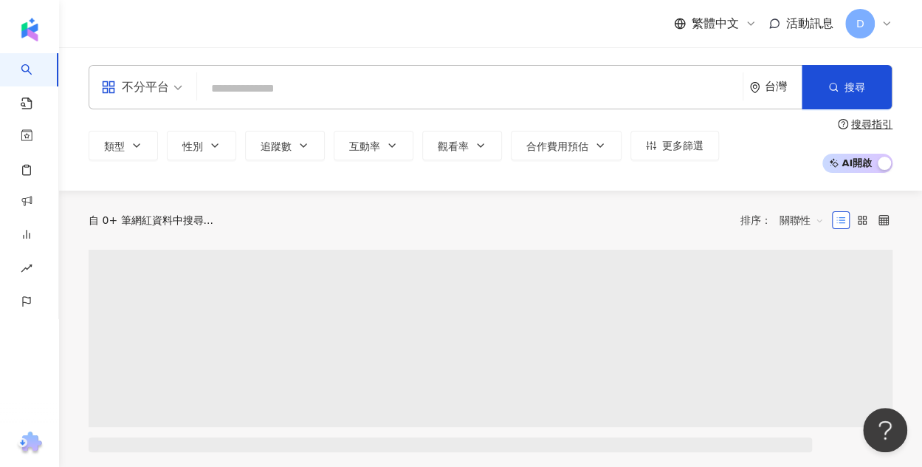
click at [287, 86] on input "search" at bounding box center [470, 89] width 534 height 28
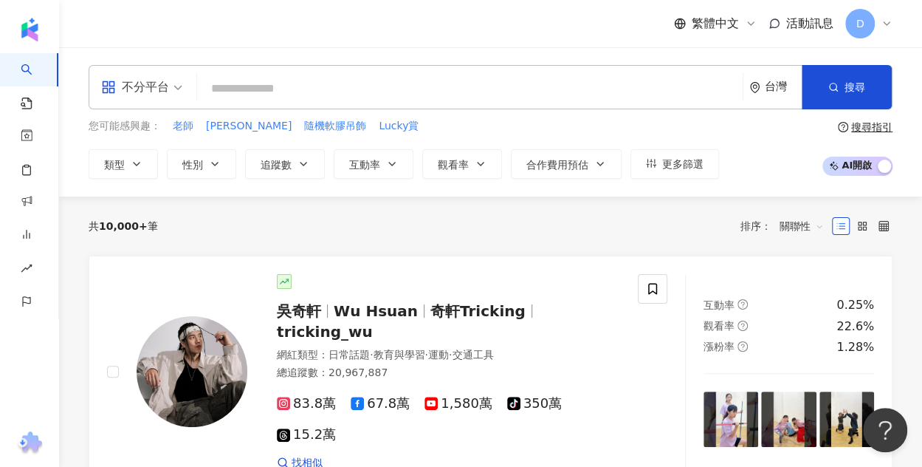
click at [261, 94] on input "search" at bounding box center [470, 89] width 534 height 28
click at [309, 83] on input "search" at bounding box center [470, 89] width 534 height 28
click at [350, 71] on div "不分平台 台灣 搜尋" at bounding box center [491, 87] width 804 height 44
click at [352, 88] on input "search" at bounding box center [470, 89] width 534 height 28
paste input "*"
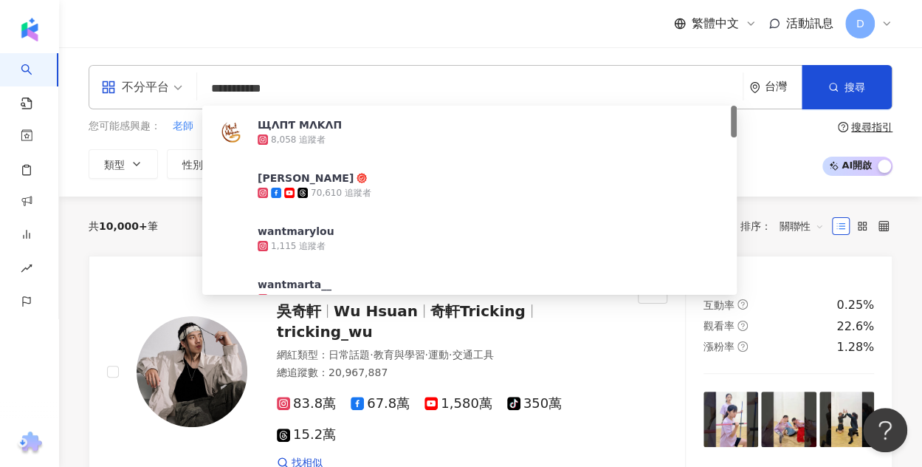
type input "**********"
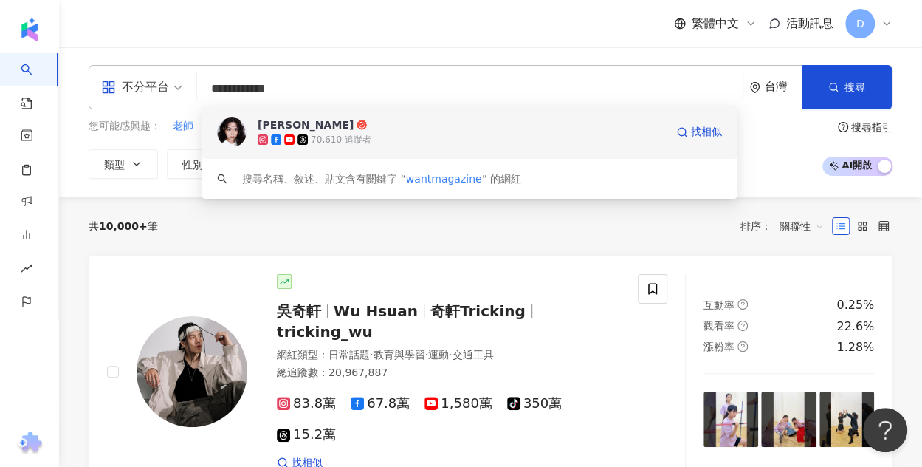
click at [453, 144] on div "70,610 追蹤者" at bounding box center [462, 139] width 408 height 15
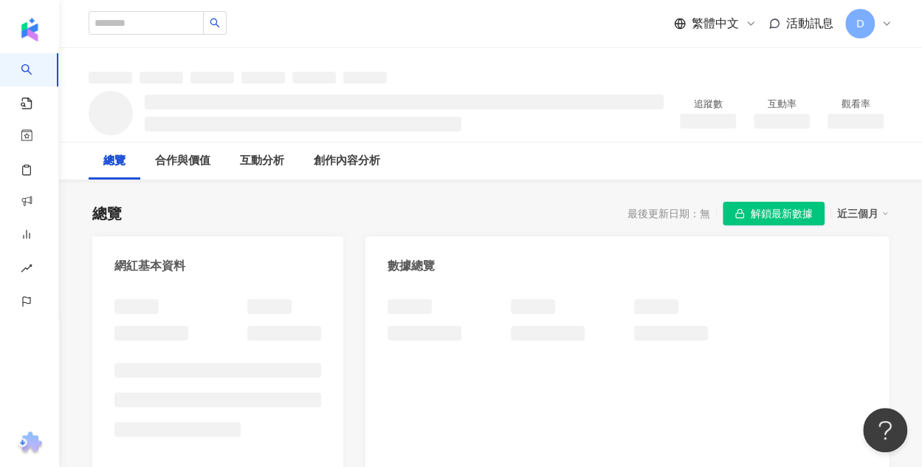
click at [812, 205] on span "解鎖最新數據" at bounding box center [782, 214] width 62 height 24
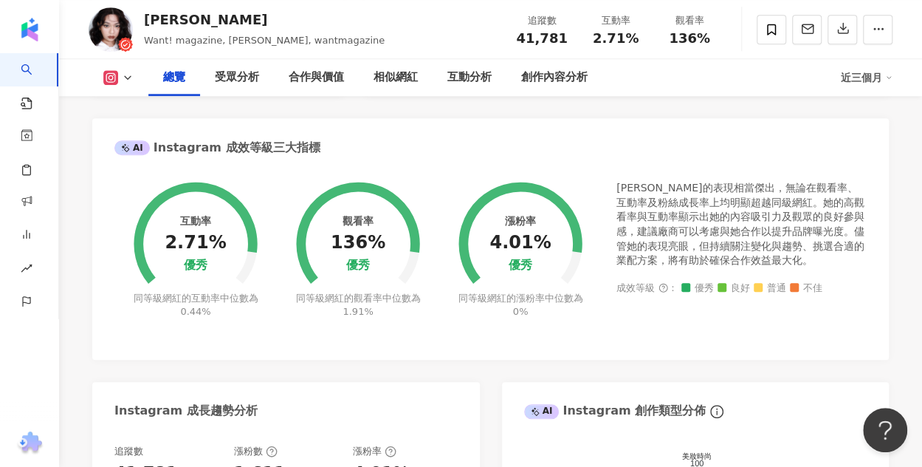
scroll to position [222, 0]
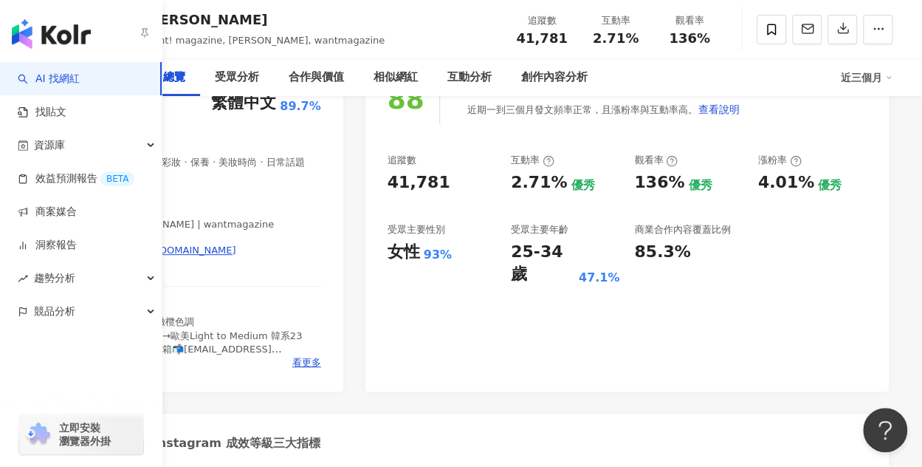
click at [44, 72] on link "AI 找網紅" at bounding box center [49, 79] width 62 height 15
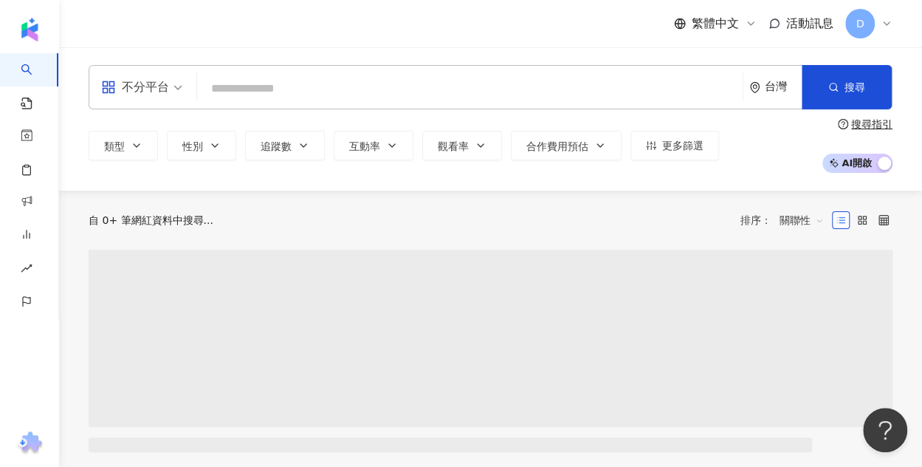
click at [321, 82] on input "search" at bounding box center [470, 89] width 534 height 28
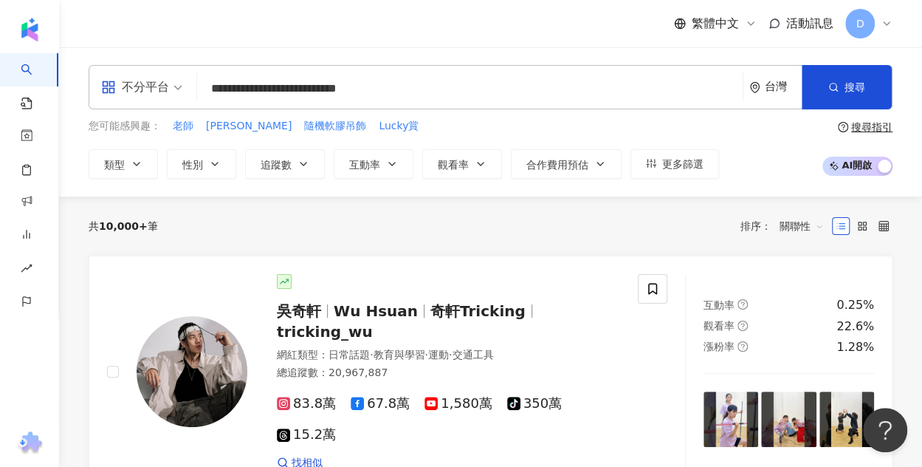
drag, startPoint x: 279, startPoint y: 89, endPoint x: 421, endPoint y: 80, distance: 142.1
click at [421, 80] on input "**********" at bounding box center [470, 89] width 534 height 28
type input "**********"
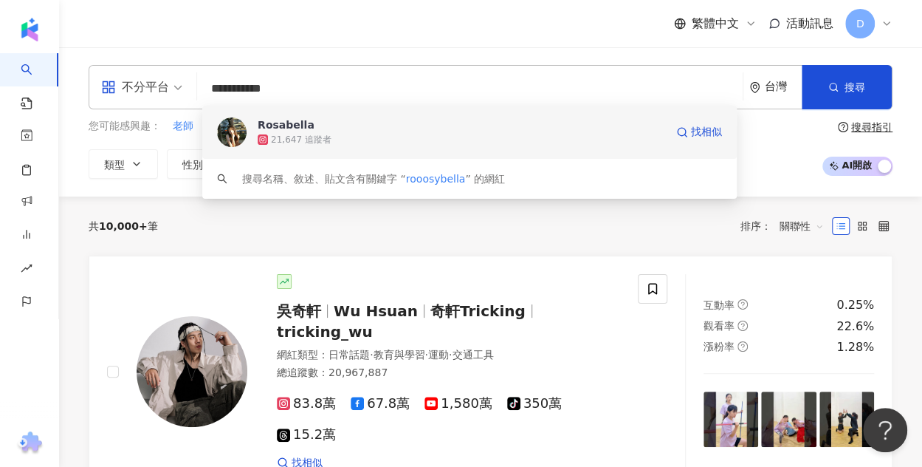
click at [345, 133] on div "21,647 追蹤者" at bounding box center [462, 139] width 408 height 15
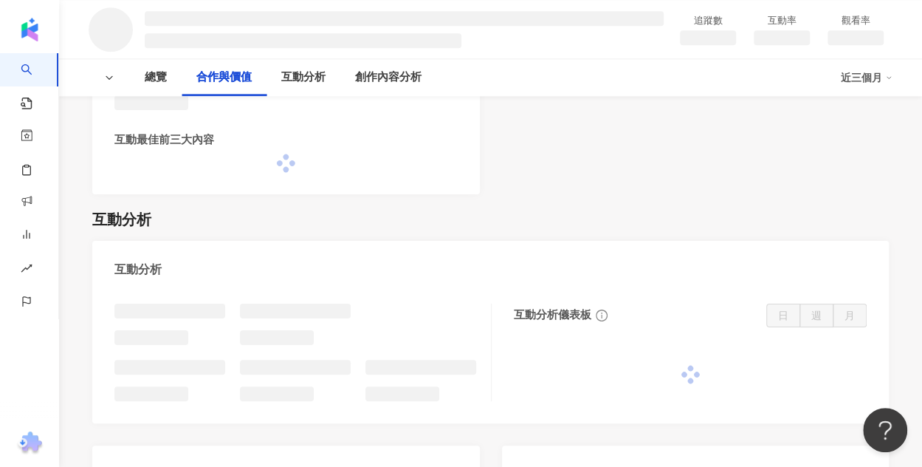
scroll to position [886, 0]
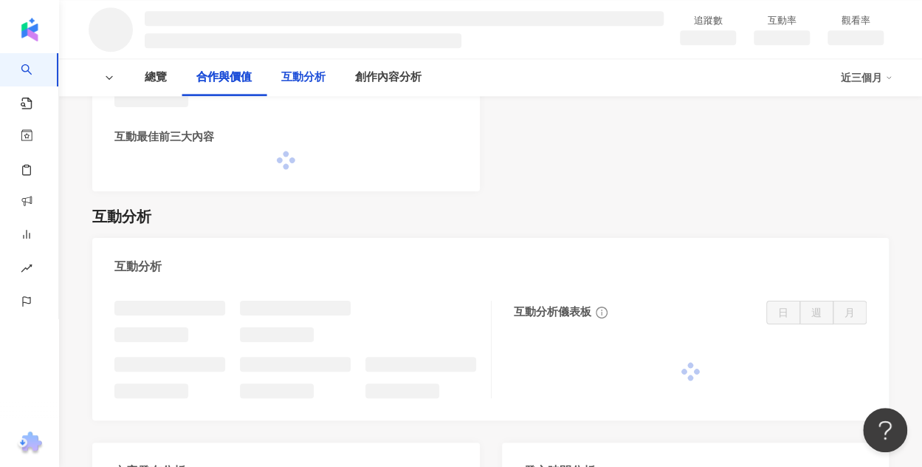
click at [285, 79] on div "互動分析" at bounding box center [303, 78] width 44 height 18
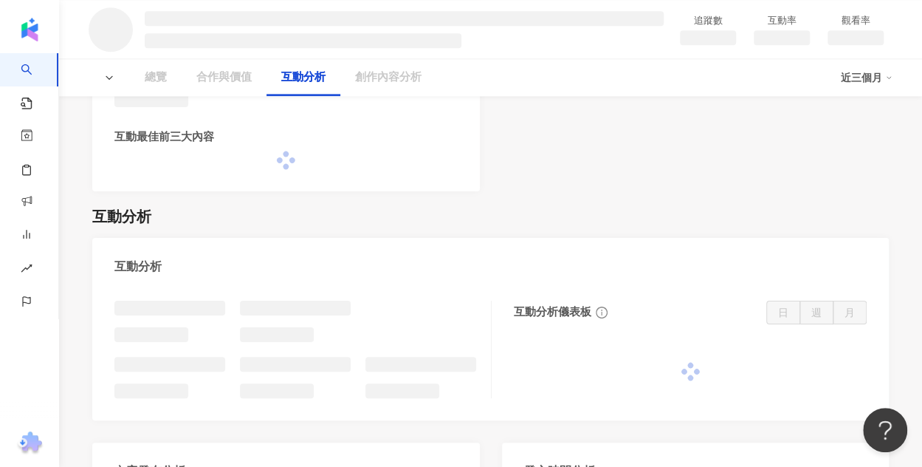
click at [285, 79] on div "互動分析" at bounding box center [303, 78] width 44 height 18
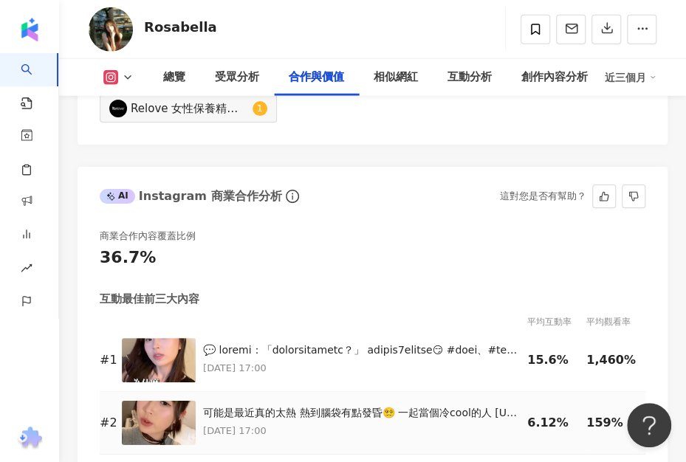
scroll to position [3323, 0]
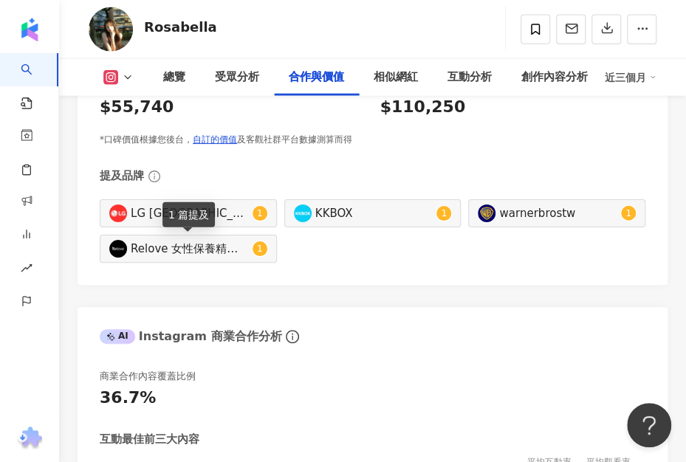
click at [207, 257] on div "Relove 女性保養精品|relove_care" at bounding box center [190, 249] width 118 height 16
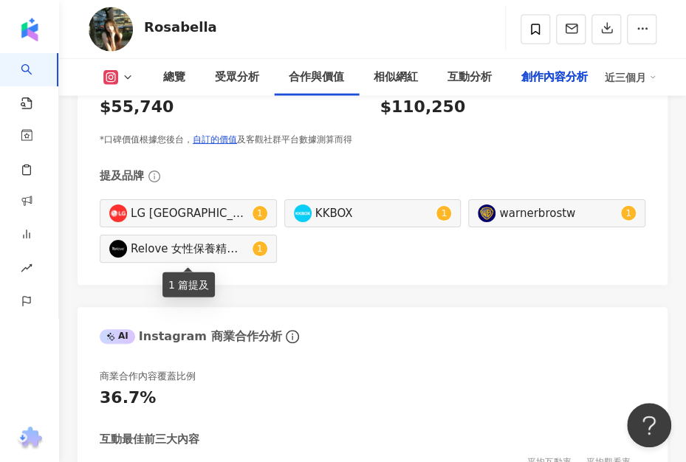
type input "**********"
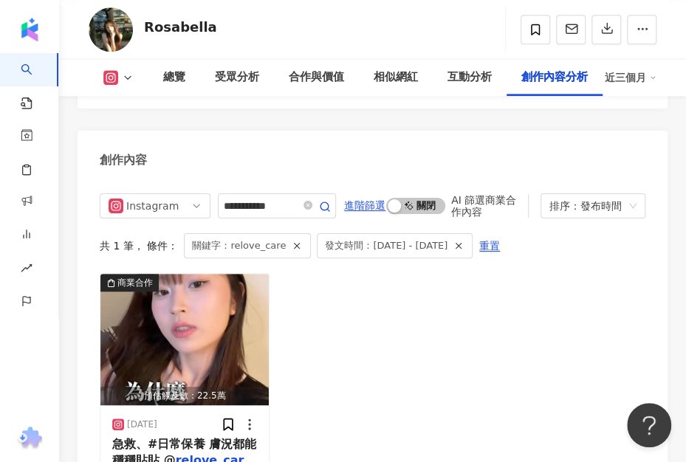
scroll to position [6912, 0]
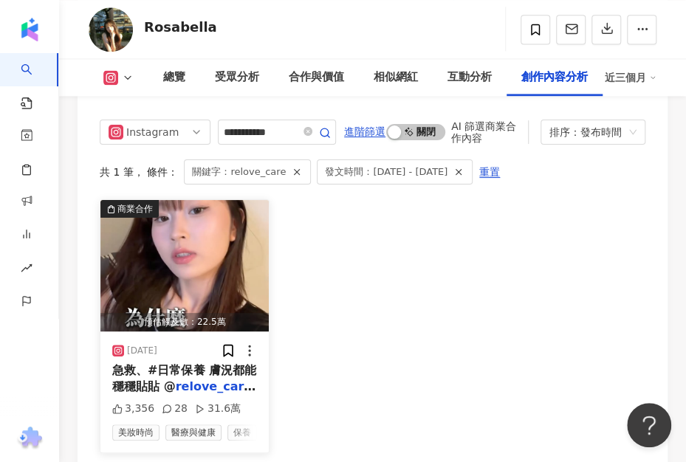
click at [245, 343] on icon at bounding box center [249, 350] width 15 height 15
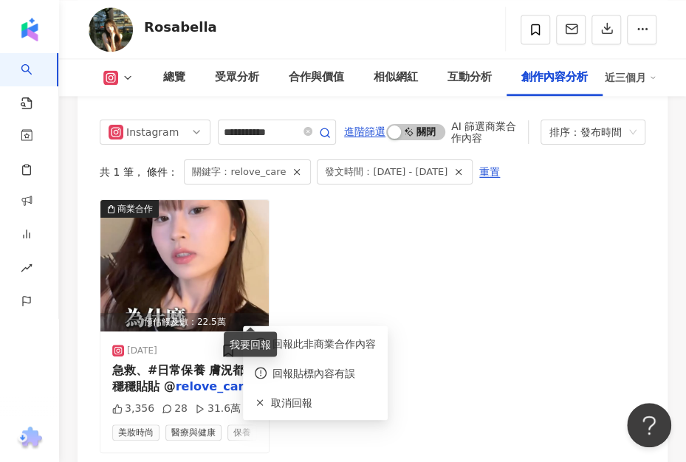
click at [339, 295] on div "商業合作 預估觸及數：22.5萬 2025/8/25 急救、#日常保養 膚況都能穩穩貼貼 @ relove_care 拋光酵母泌膜 — 3,356 28 31…" at bounding box center [373, 326] width 546 height 254
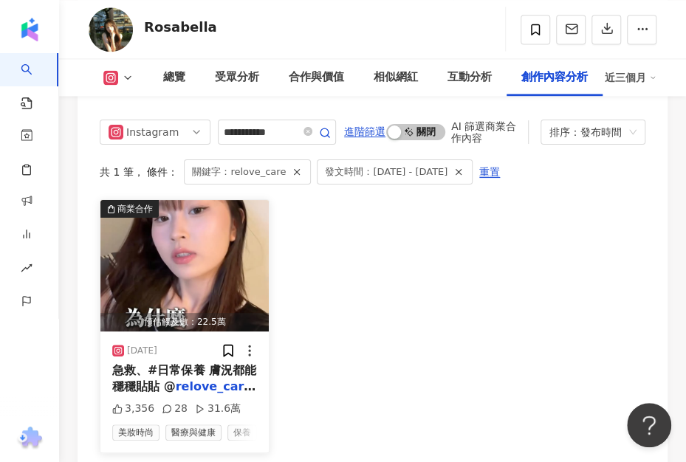
click at [176, 235] on img "button" at bounding box center [184, 265] width 168 height 131
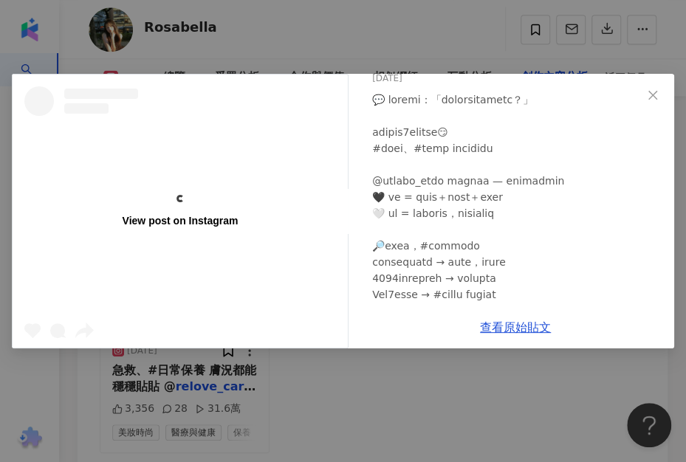
scroll to position [148, 0]
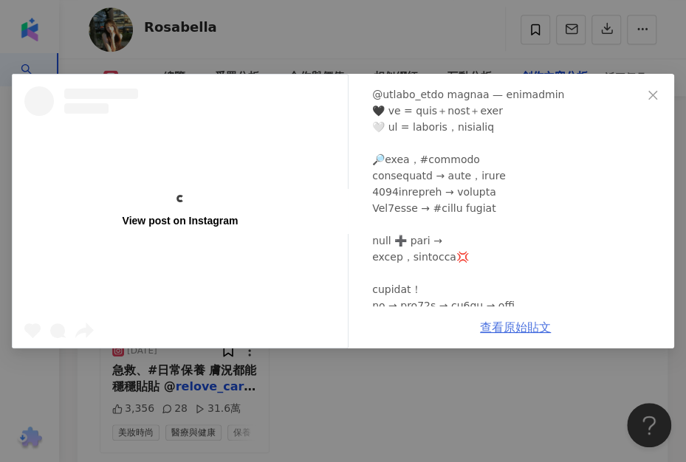
click at [532, 325] on link "查看原始貼文" at bounding box center [515, 328] width 71 height 14
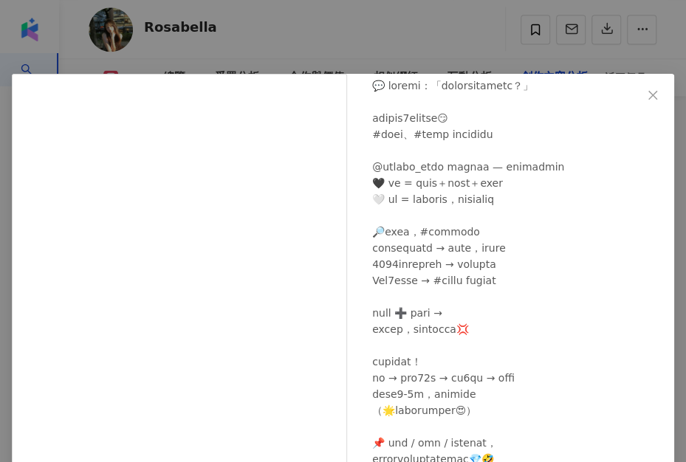
scroll to position [75, 0]
click at [609, 24] on div "Rosabella 2025/8/25 3,356 28 31.6萬 查看原始貼文" at bounding box center [343, 231] width 686 height 462
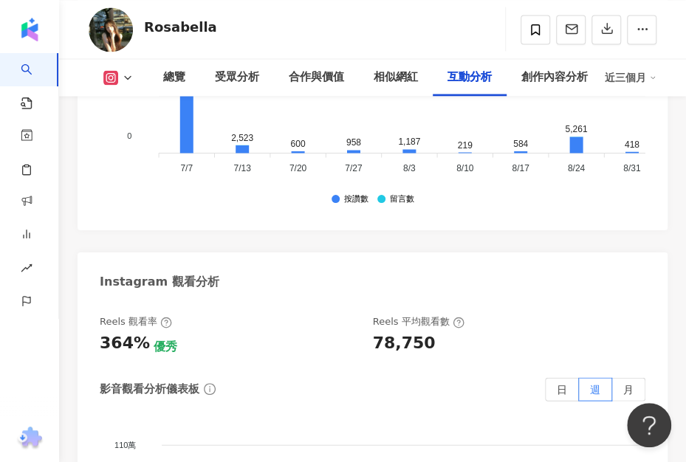
scroll to position [5066, 0]
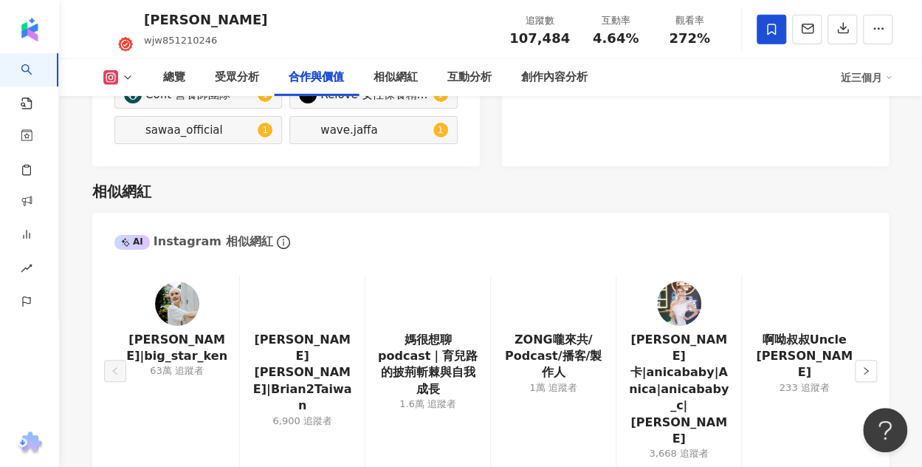
scroll to position [2511, 0]
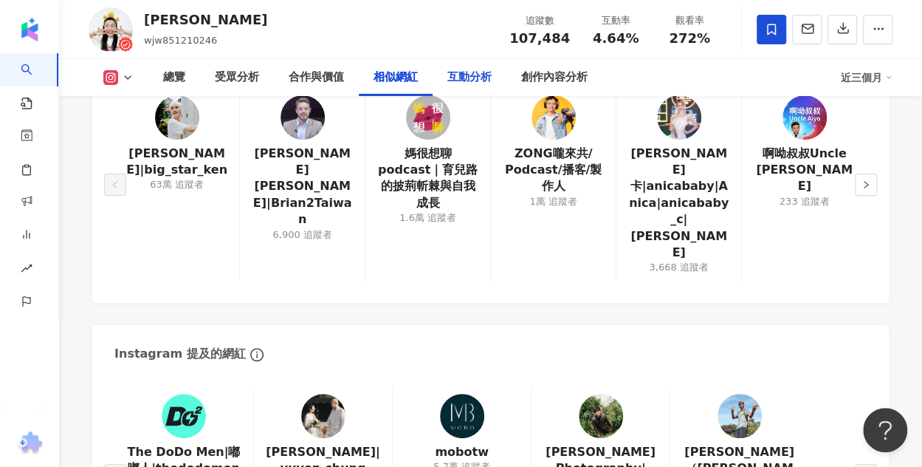
click at [459, 72] on div "互動分析" at bounding box center [470, 78] width 44 height 18
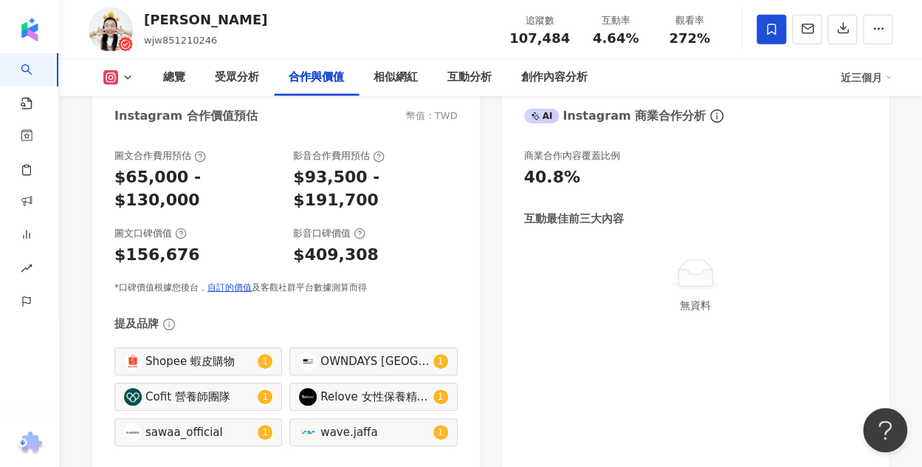
scroll to position [2097, 0]
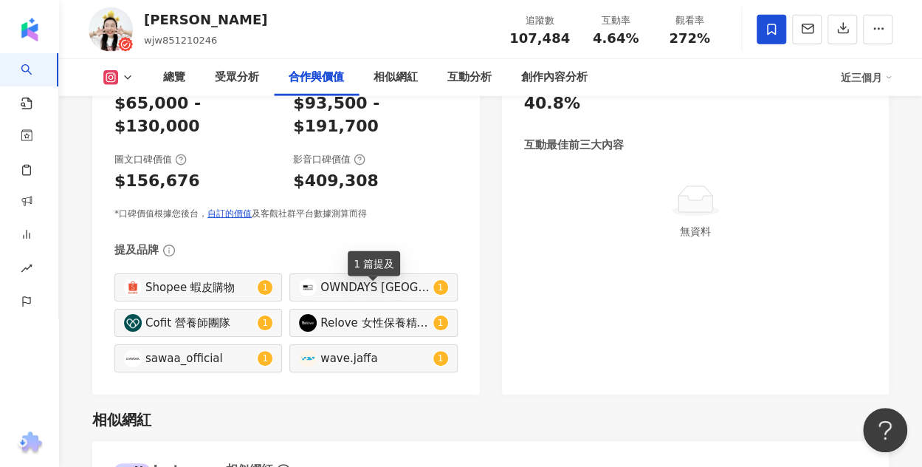
click at [338, 315] on div "Relove 女性保養精品|relove_care" at bounding box center [375, 323] width 109 height 16
type input "**********"
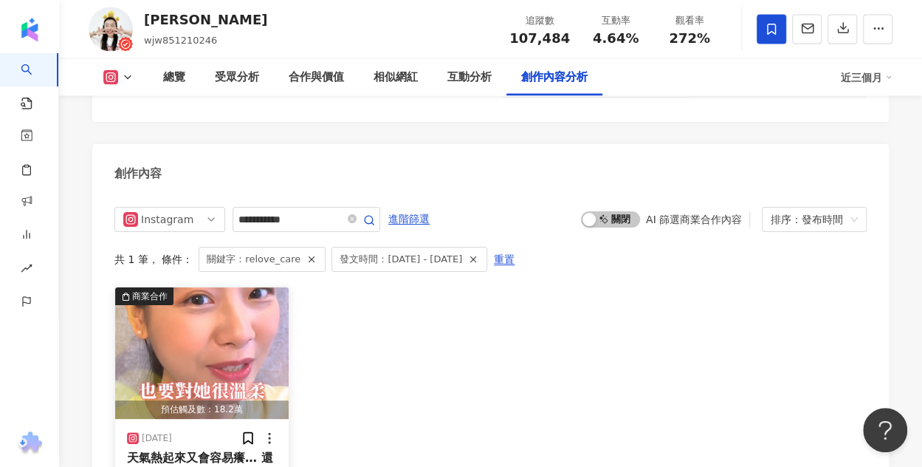
scroll to position [4273, 0]
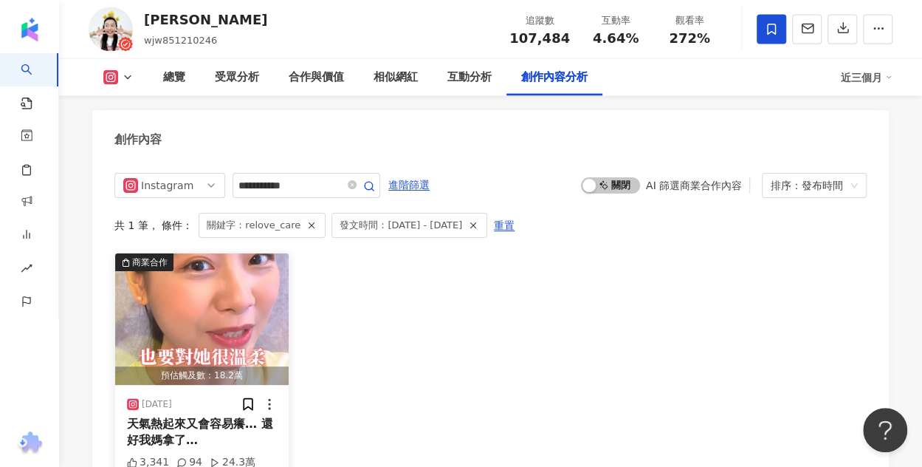
click at [198, 417] on span "天氣熱起來又會容易癢… 還好我媽拿了 @" at bounding box center [200, 440] width 146 height 47
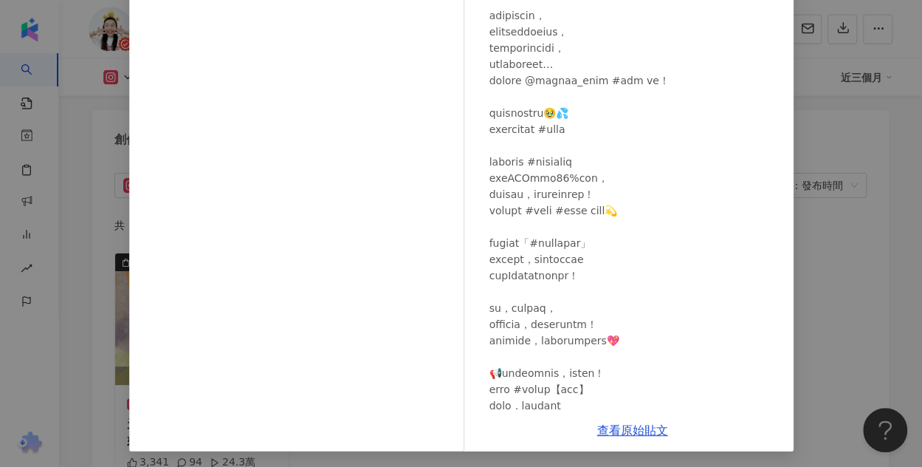
scroll to position [196, 0]
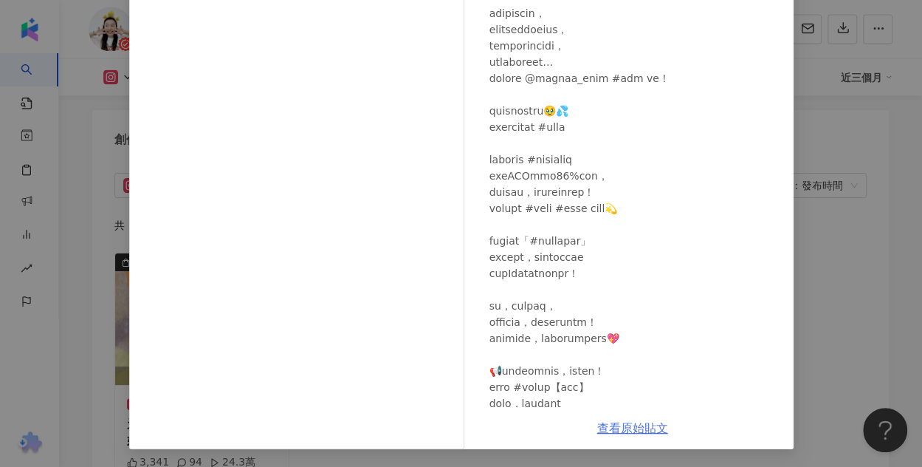
click at [640, 427] on link "查看原始貼文" at bounding box center [632, 428] width 71 height 14
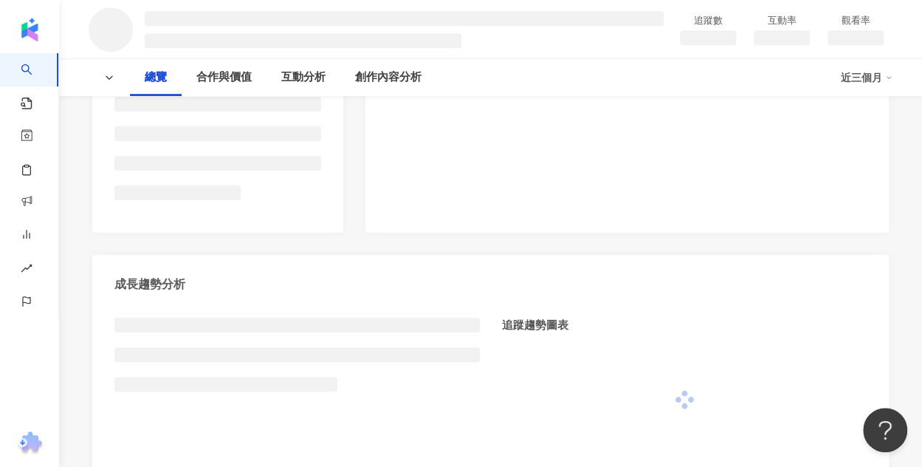
scroll to position [74, 0]
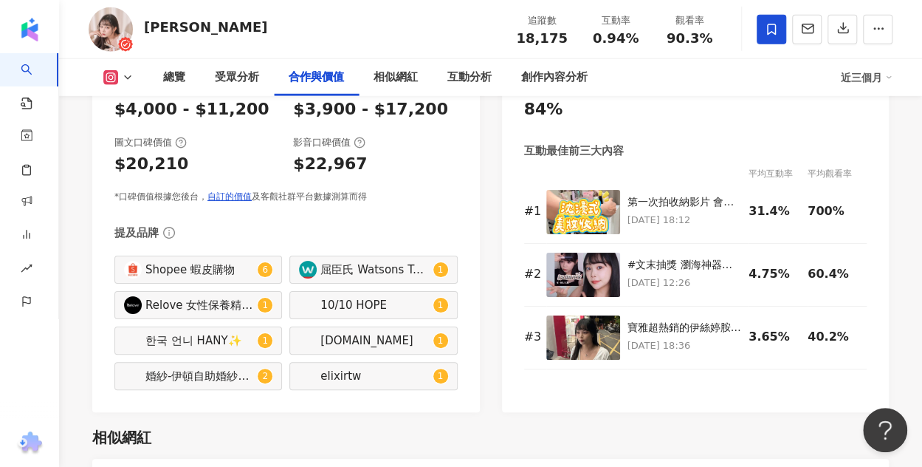
scroll to position [2125, 0]
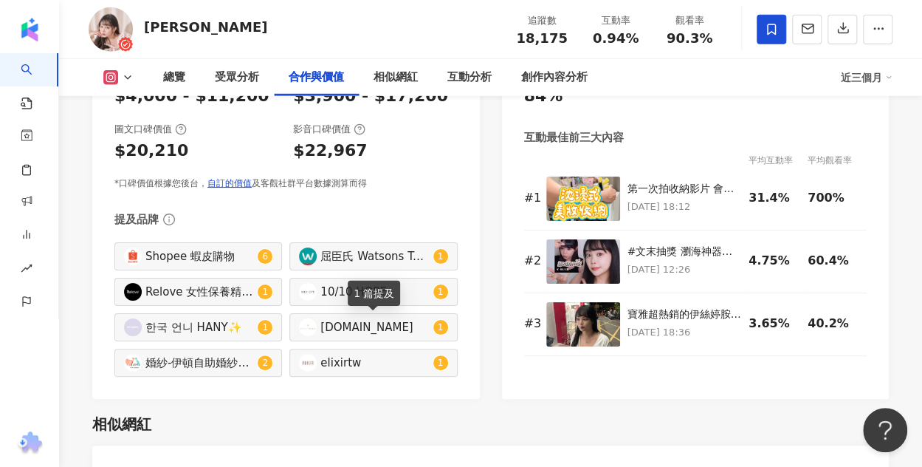
click at [340, 329] on div "silvertwinkle.tw" at bounding box center [375, 327] width 109 height 16
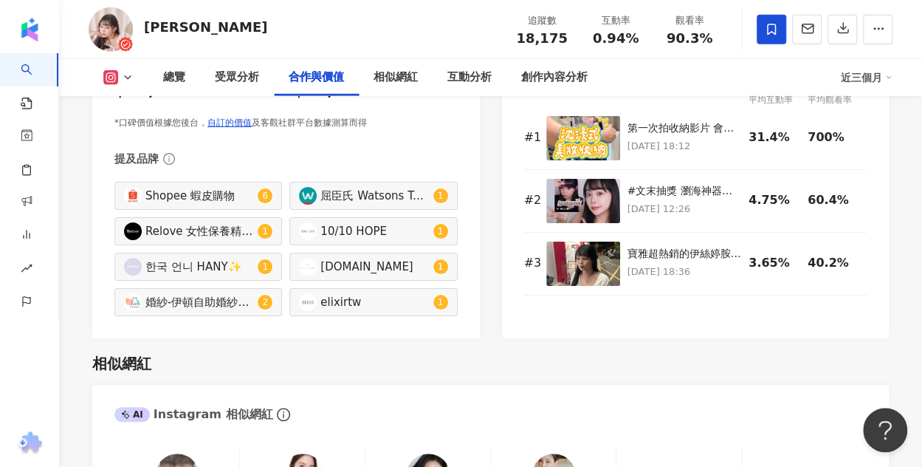
scroll to position [2120, 0]
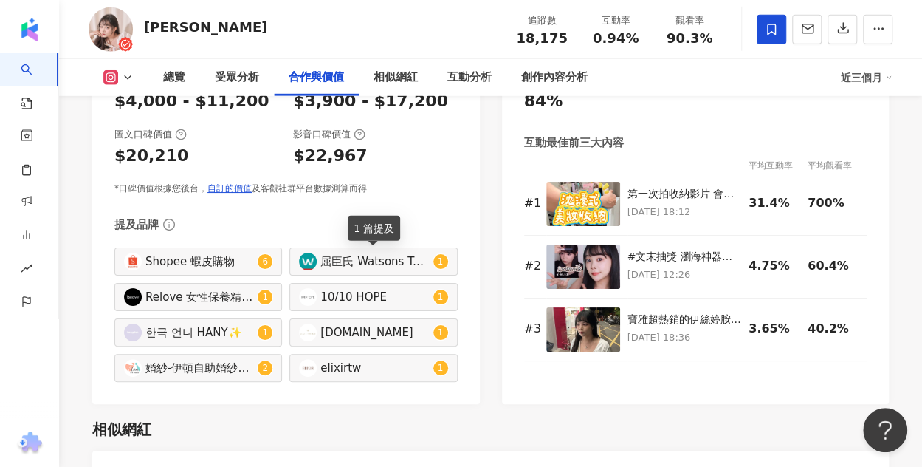
click at [386, 269] on div "屈臣氏 Watsons Taiwan" at bounding box center [375, 261] width 109 height 16
type input "**********"
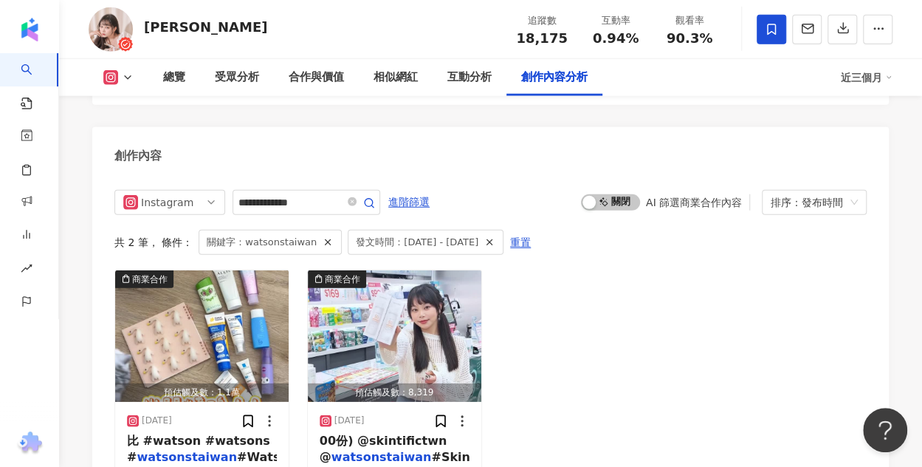
scroll to position [4705, 0]
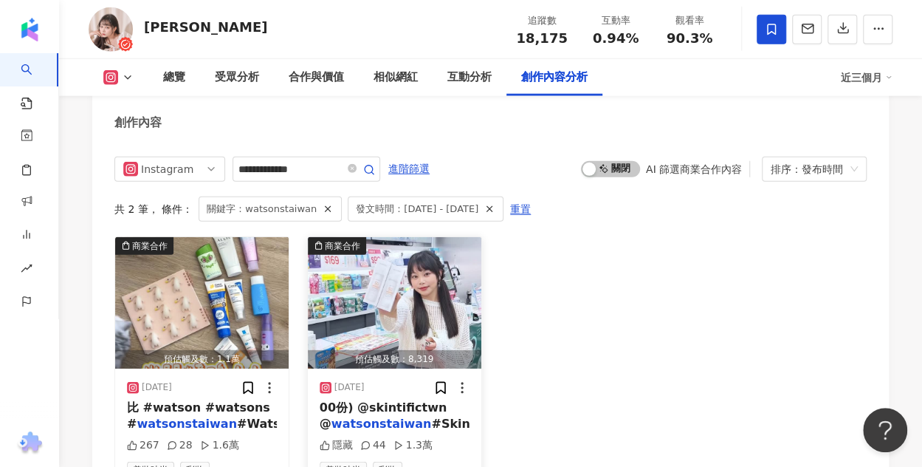
click at [453, 400] on div "00份) @skintifictwn @ watsonstaiwan #Skint" at bounding box center [395, 416] width 150 height 33
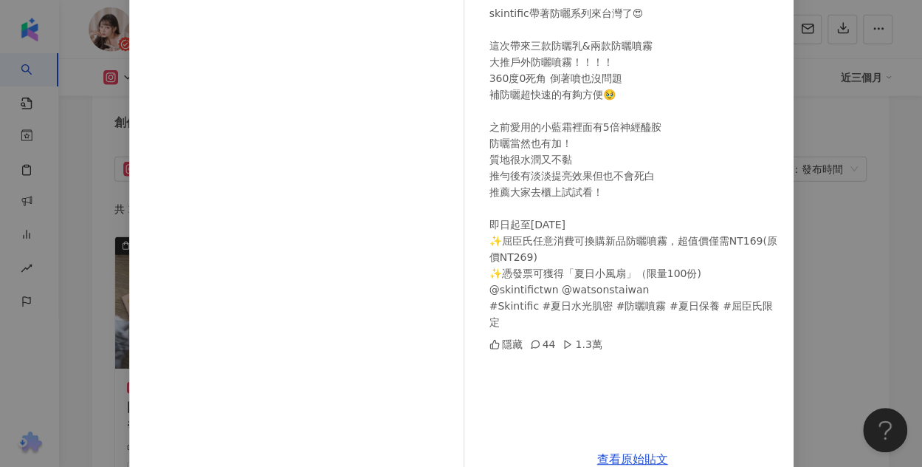
scroll to position [0, 0]
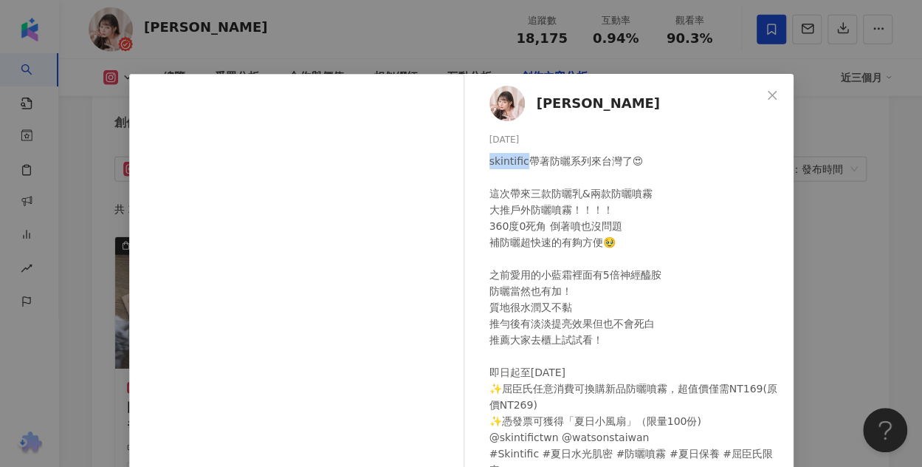
drag, startPoint x: 474, startPoint y: 166, endPoint x: 521, endPoint y: 162, distance: 46.7
click at [521, 162] on div "多莉兒 2025/7/20 skintific帶著防曬系列來台灣了😍 這次帶來三款防曬乳&兩款防曬噴霧 大推戶外防曬噴霧！！！！ 360度0死角 倒著噴也沒問…" at bounding box center [633, 330] width 322 height 512
copy div "skintific"
click at [617, 228] on div "skintific帶著防曬系列來台灣了😍 這次帶來三款防曬乳&兩款防曬噴霧 大推戶外防曬噴霧！！！！ 360度0死角 倒著噴也沒問題 補防曬超快速的有夠方便🥹…" at bounding box center [636, 315] width 292 height 325
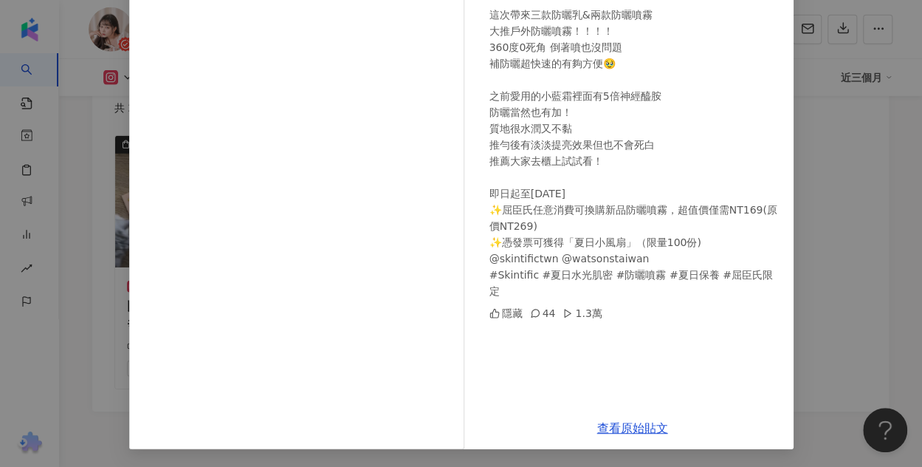
scroll to position [4842, 0]
click at [625, 421] on link "查看原始貼文" at bounding box center [632, 428] width 71 height 14
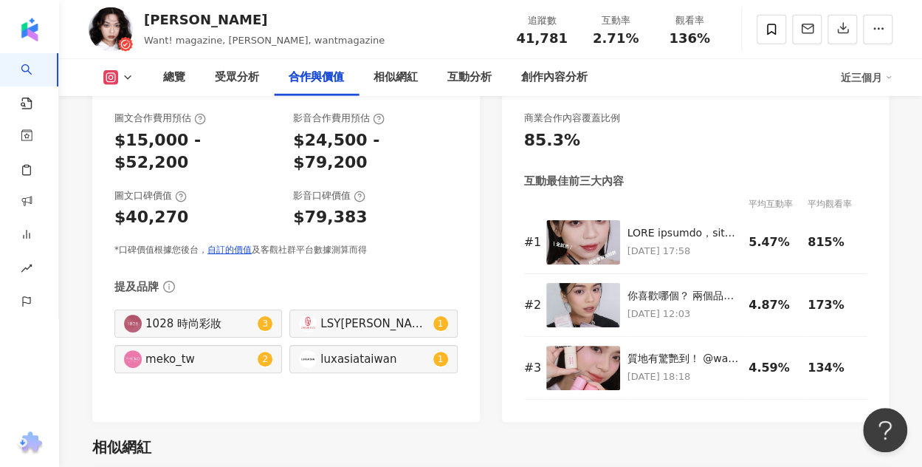
scroll to position [2142, 0]
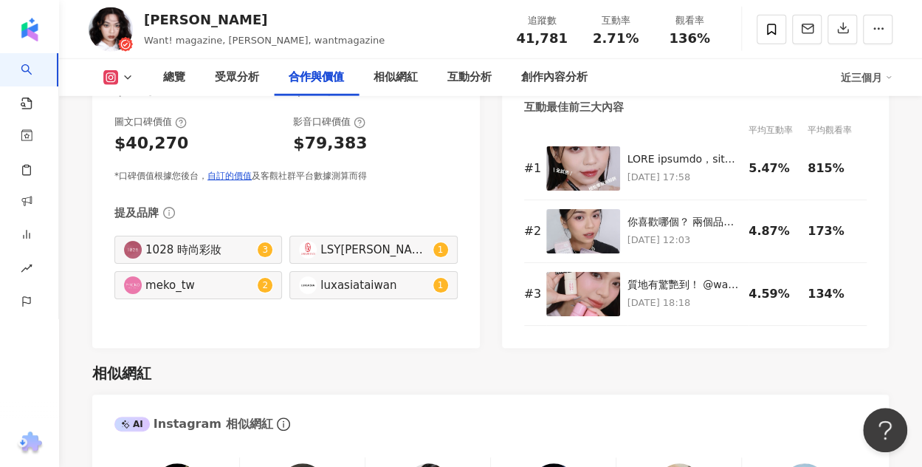
click at [158, 241] on div "1028 時尚彩妝" at bounding box center [199, 249] width 109 height 16
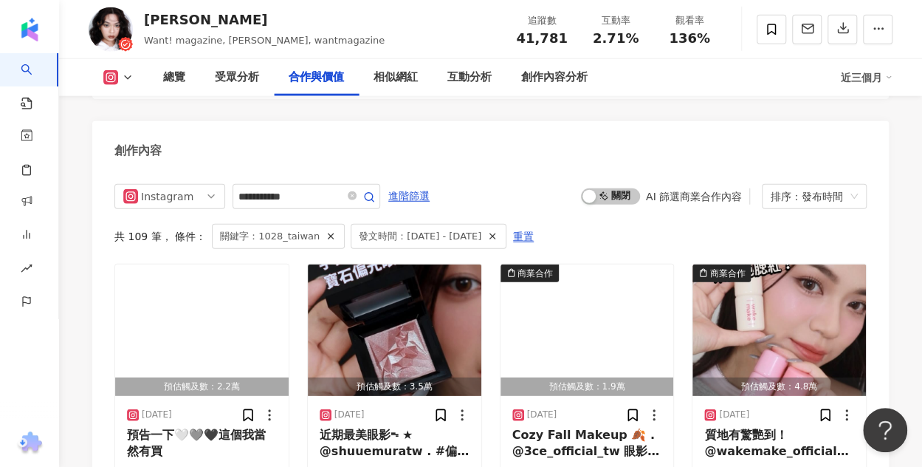
type input "**********"
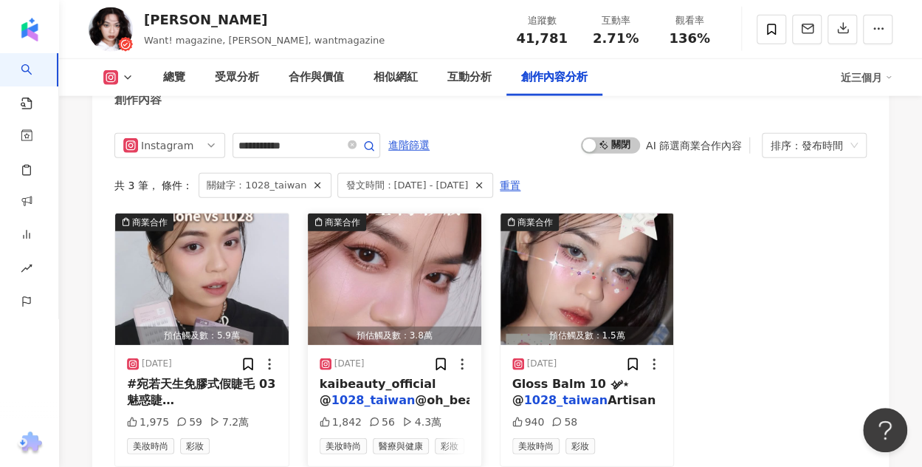
scroll to position [4683, 0]
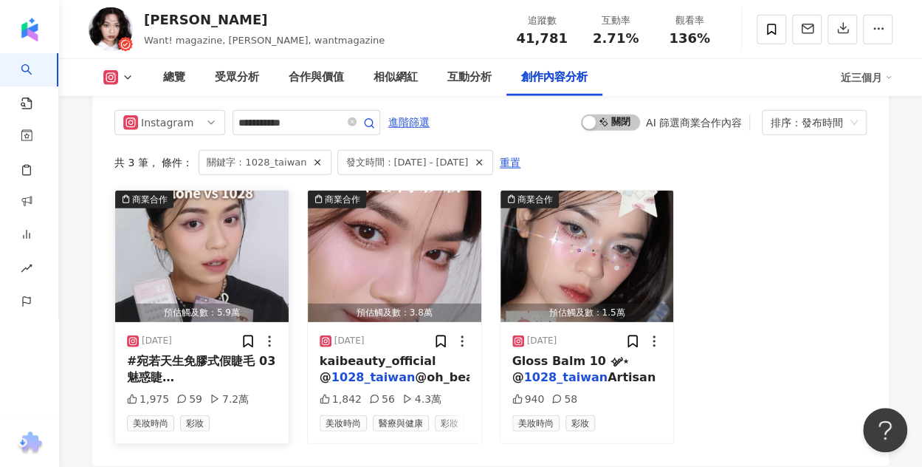
click at [214, 234] on img "button" at bounding box center [202, 256] width 174 height 131
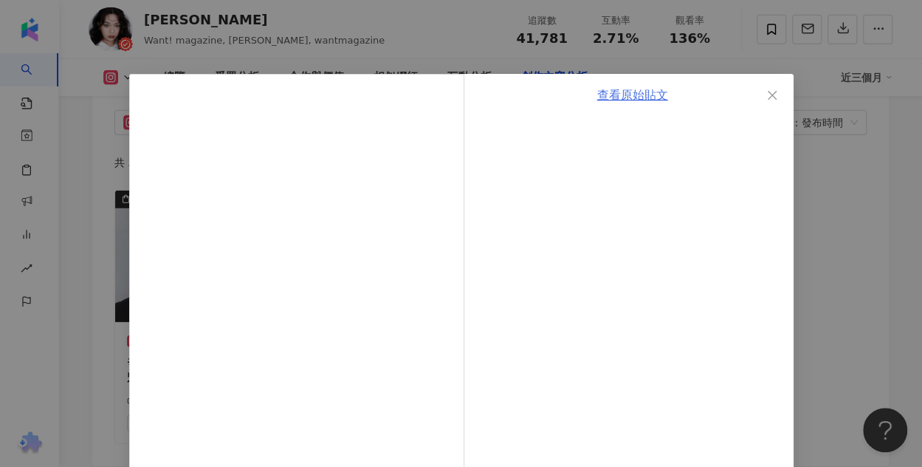
click at [649, 93] on link "查看原始貼文" at bounding box center [632, 95] width 71 height 14
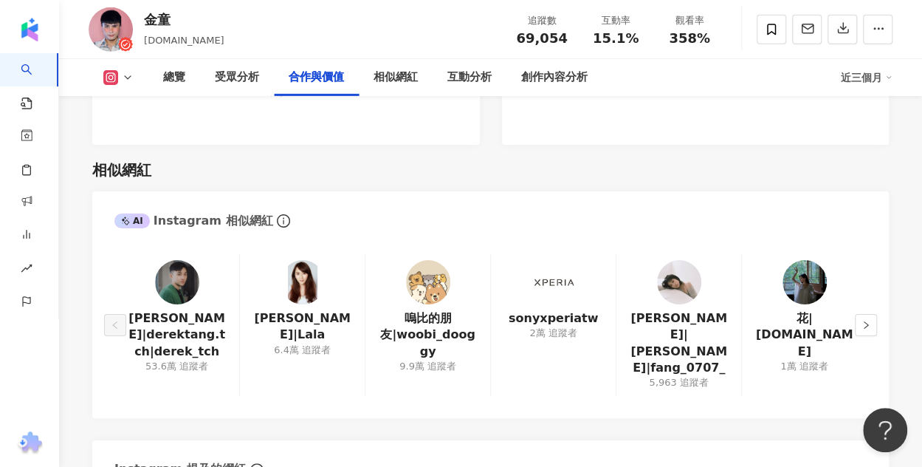
scroll to position [2068, 0]
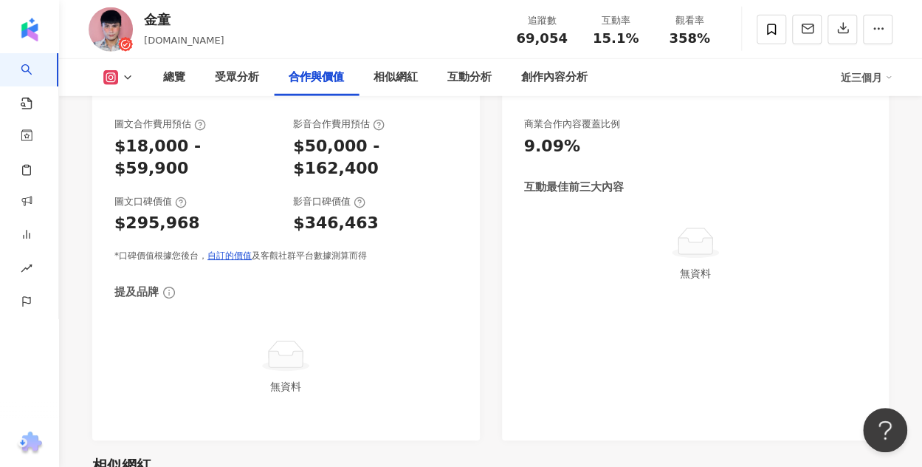
click at [369, 350] on div "無資料" at bounding box center [286, 366] width 332 height 55
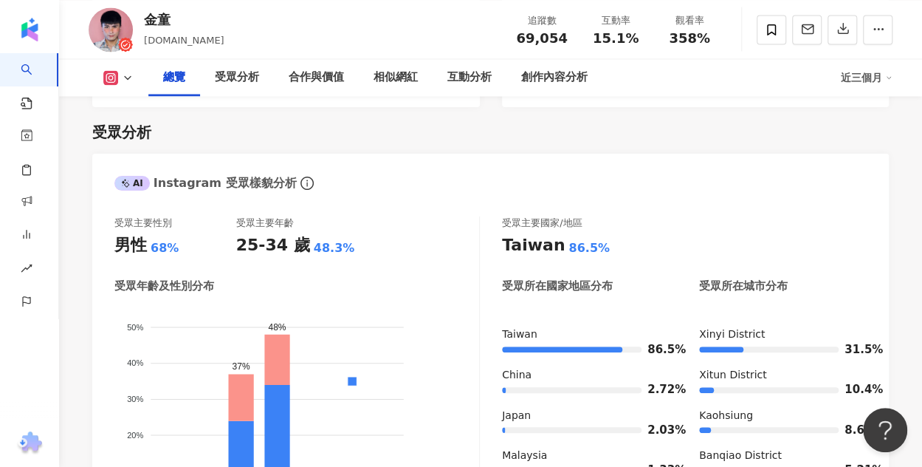
scroll to position [886, 0]
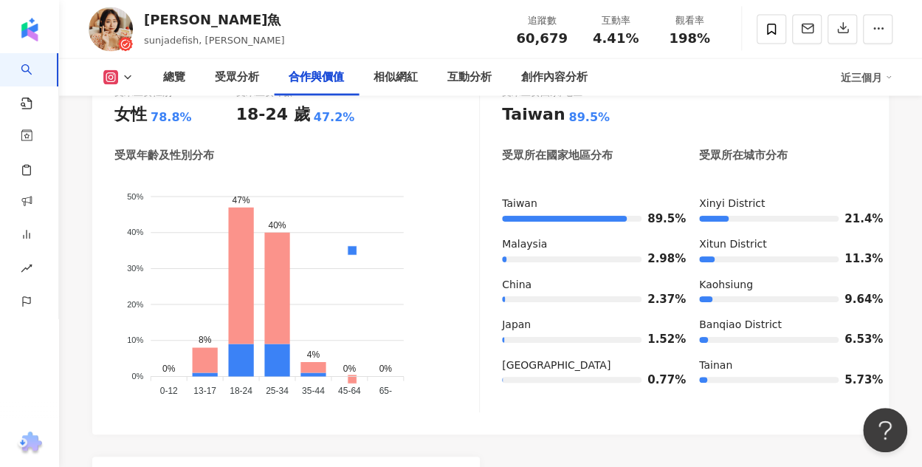
scroll to position [2068, 0]
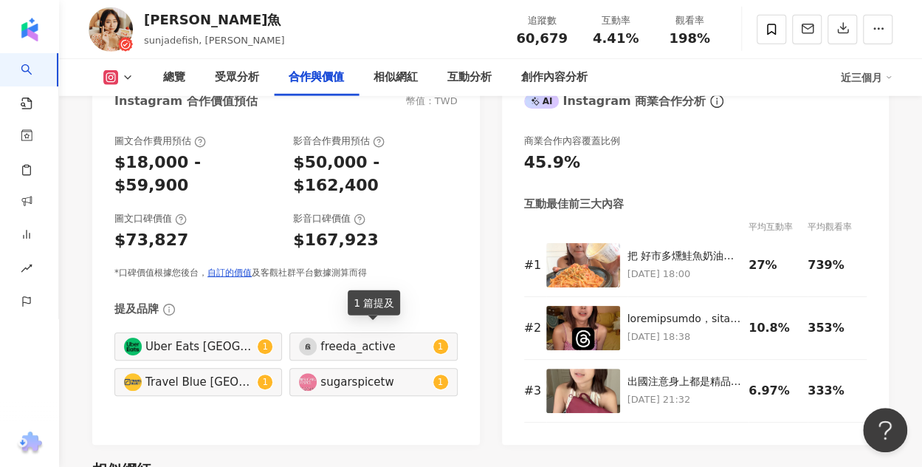
click at [342, 374] on div "sugarspicetw" at bounding box center [375, 382] width 109 height 16
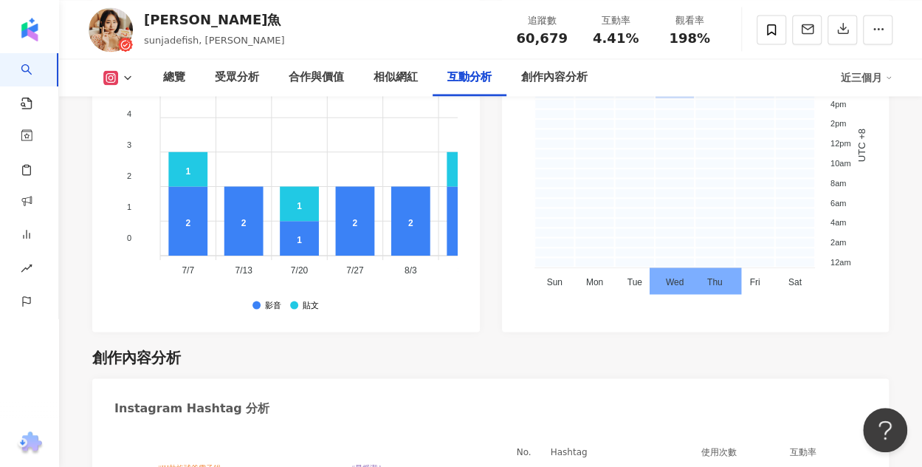
scroll to position [4218, 0]
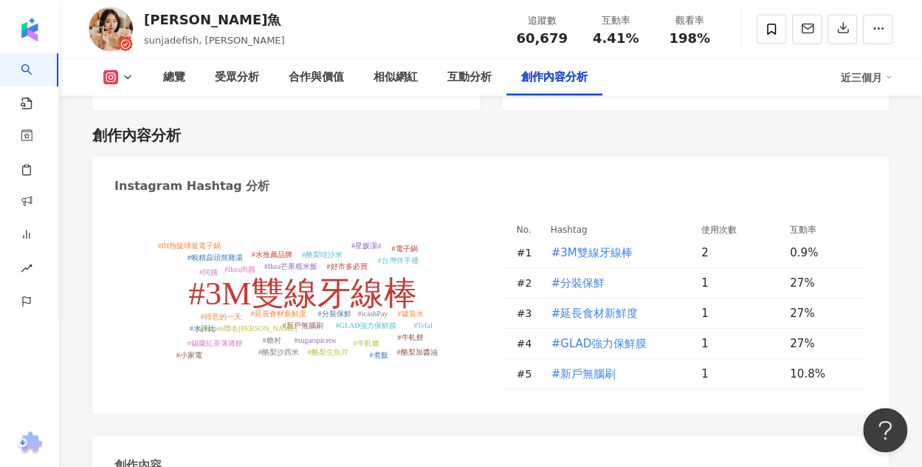
click at [361, 241] on tspan "#星媛潔d" at bounding box center [367, 245] width 30 height 8
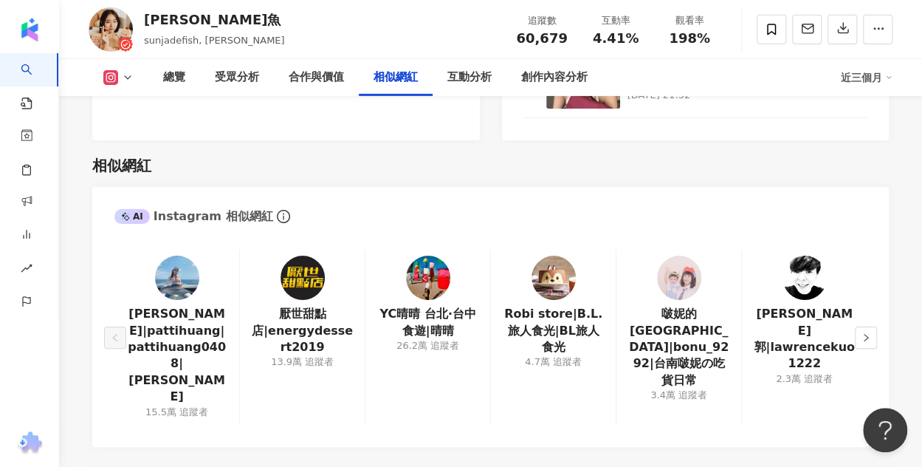
scroll to position [2077, 0]
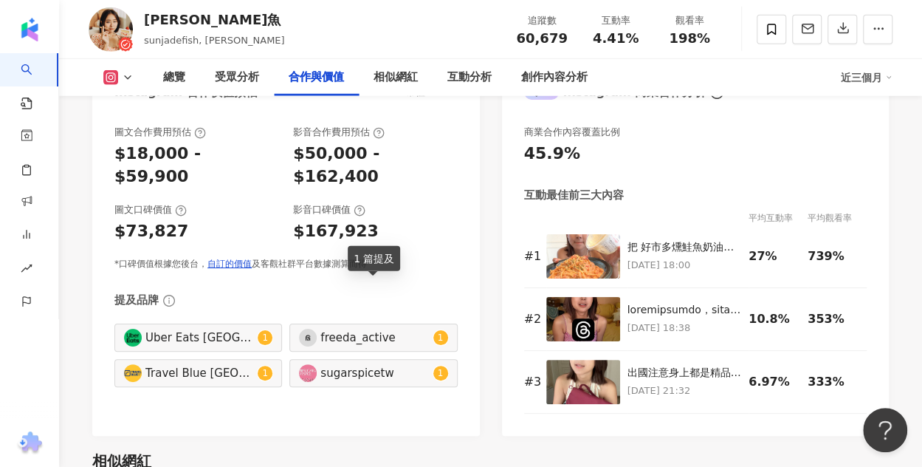
click at [374, 329] on div "freeda_active" at bounding box center [375, 337] width 109 height 16
type input "**********"
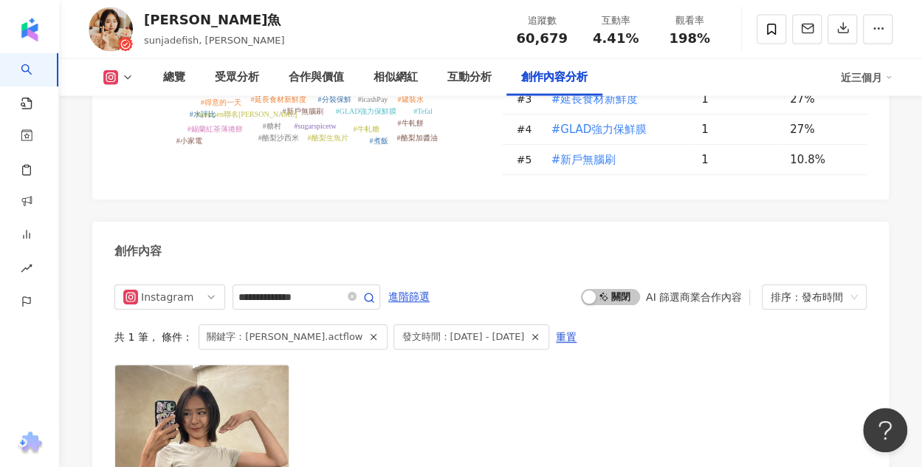
scroll to position [4429, 0]
